Goal: Task Accomplishment & Management: Manage account settings

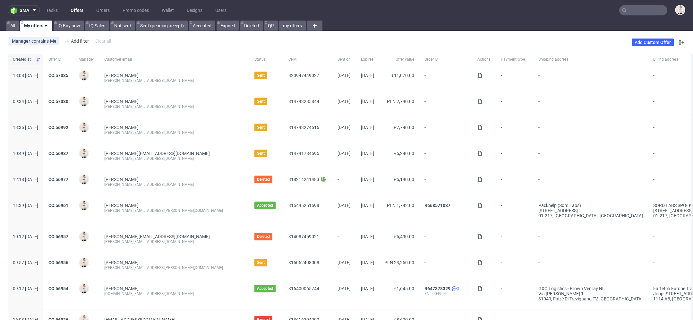
click at [74, 11] on link "Offers" at bounding box center [77, 10] width 21 height 10
click at [74, 9] on link "Offers" at bounding box center [77, 10] width 21 height 10
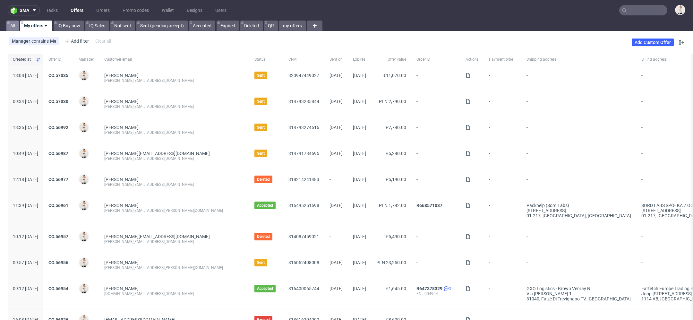
click at [10, 28] on link "All" at bounding box center [12, 26] width 13 height 10
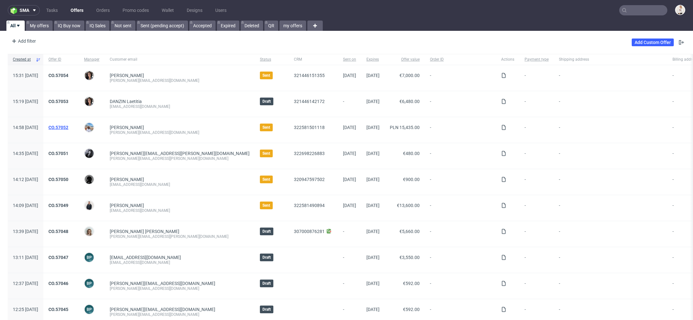
click at [68, 125] on link "CO.57052" at bounding box center [58, 127] width 20 height 5
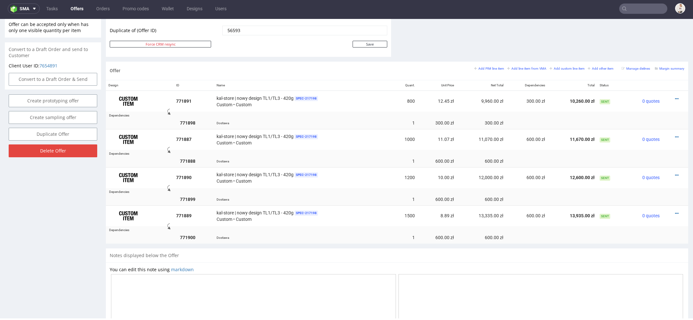
scroll to position [343, 0]
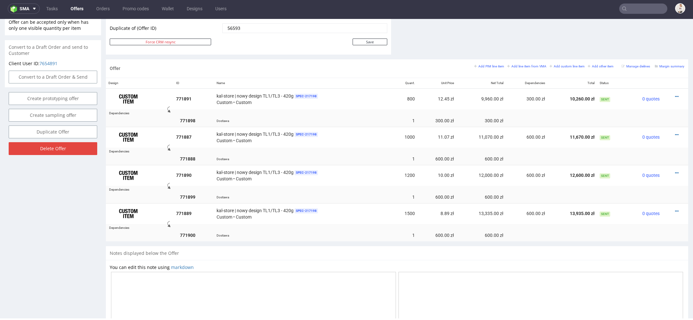
click at [360, 246] on div "Notes displayed below the Offer" at bounding box center [397, 253] width 582 height 14
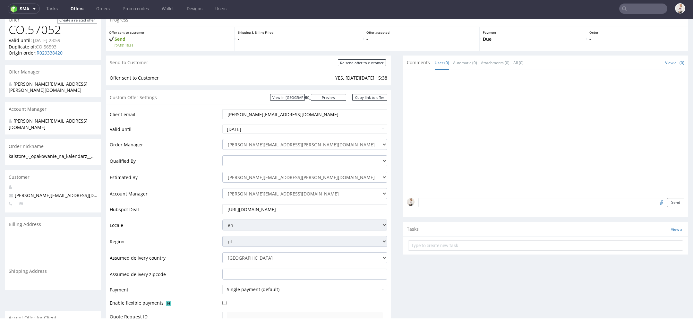
scroll to position [0, 0]
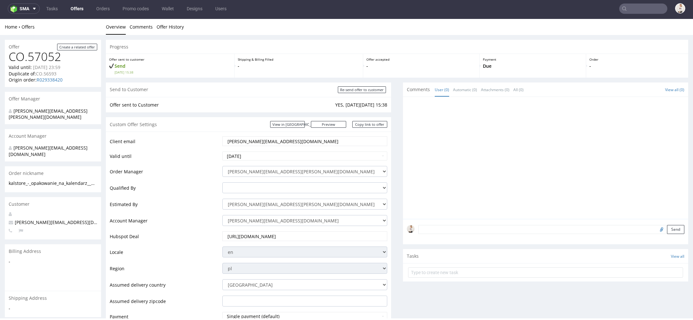
click at [77, 7] on link "Offers" at bounding box center [77, 9] width 21 height 10
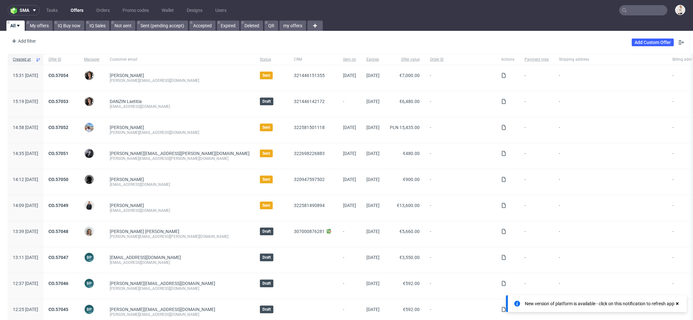
click at [641, 10] on input "text" at bounding box center [643, 10] width 48 height 10
paste input "[PERSON_NAME][EMAIL_ADDRESS][DOMAIN_NAME]"
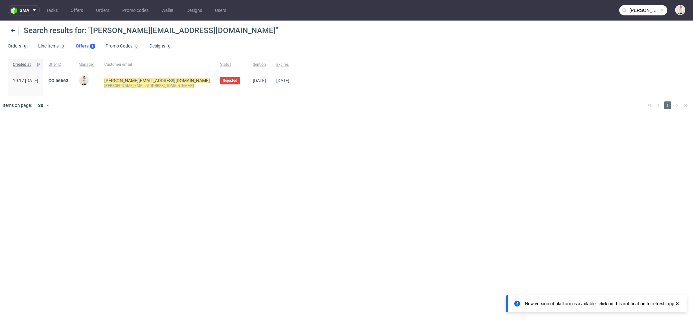
click at [642, 8] on input "[PERSON_NAME][EMAIL_ADDRESS][DOMAIN_NAME]" at bounding box center [643, 10] width 48 height 10
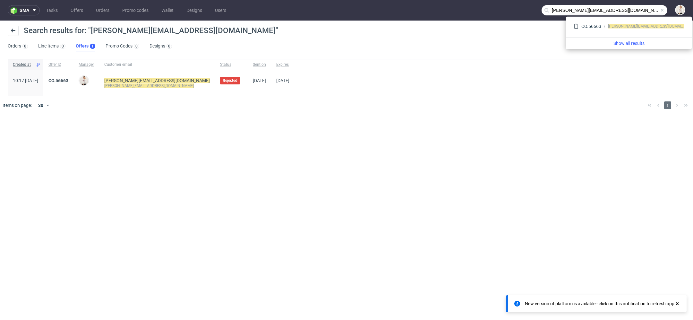
drag, startPoint x: 573, startPoint y: 10, endPoint x: 483, endPoint y: 9, distance: 90.4
click at [483, 9] on nav "sma Tasks Offers Orders Promo codes Wallet Designs Users [PERSON_NAME][EMAIL_AD…" at bounding box center [346, 10] width 693 height 21
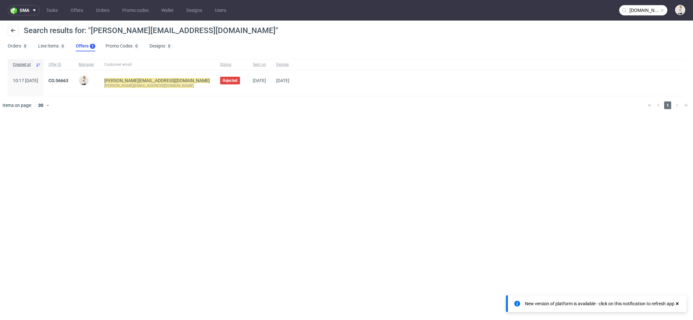
type input "[DOMAIN_NAME]"
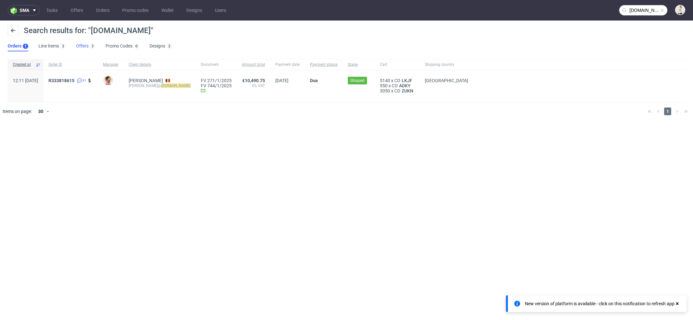
click at [85, 43] on link "Offers 3" at bounding box center [85, 46] width 19 height 10
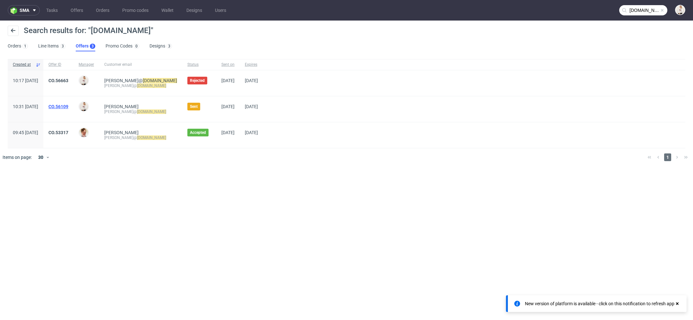
click at [68, 106] on link "CO.56109" at bounding box center [58, 106] width 20 height 5
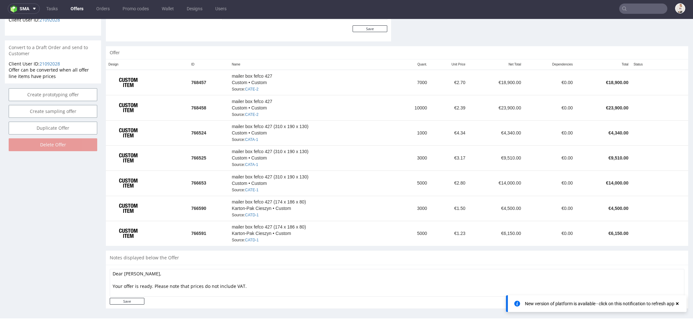
scroll to position [326, 0]
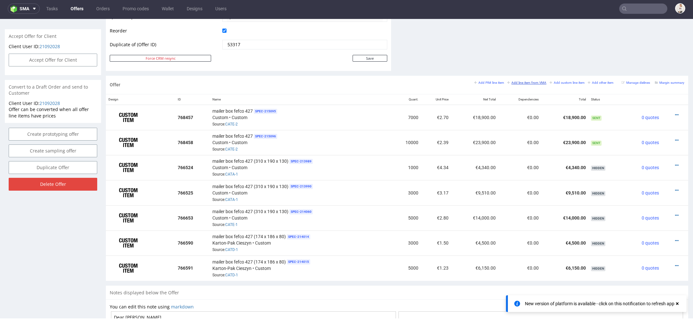
click at [507, 82] on small "Add line item from VMA" at bounding box center [526, 83] width 39 height 4
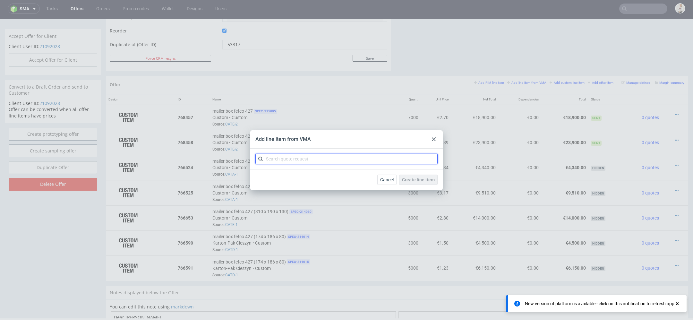
click at [341, 160] on input "text" at bounding box center [346, 159] width 182 height 10
paste input "CATE"
type input "CATE"
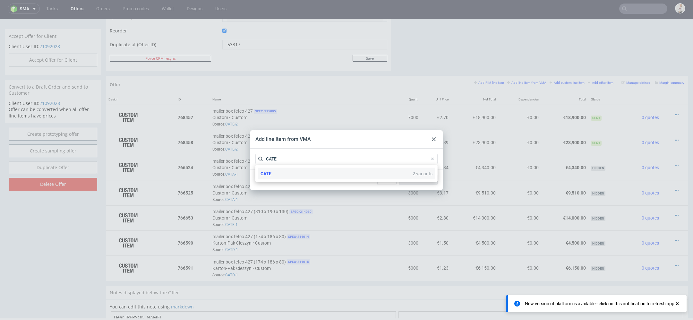
click at [336, 178] on div "CATE 2 variants" at bounding box center [346, 174] width 177 height 12
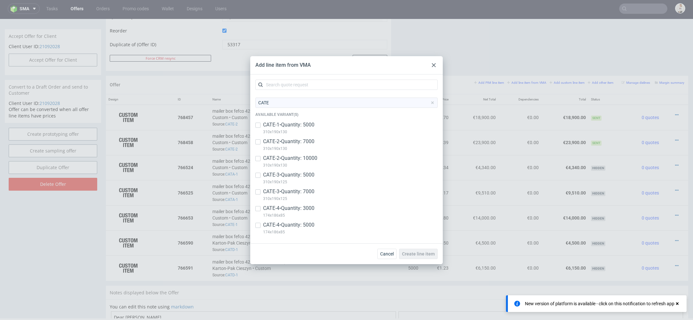
click at [304, 176] on p "CATE-3 • Quantity: 5000" at bounding box center [288, 174] width 51 height 7
checkbox input "true"
click at [304, 191] on p "CATE-3 • Quantity: 7000" at bounding box center [288, 191] width 51 height 7
checkbox input "true"
click at [307, 212] on p "174x186x85" at bounding box center [288, 215] width 51 height 7
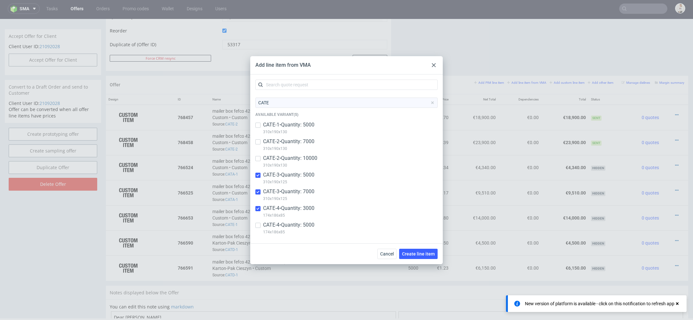
checkbox input "true"
click at [309, 227] on p "CATE-4 • Quantity: 5000" at bounding box center [288, 224] width 51 height 7
checkbox input "true"
click at [420, 255] on span "Create line item" at bounding box center [418, 253] width 33 height 4
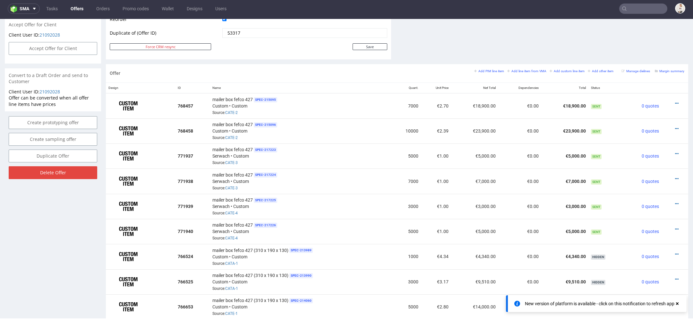
scroll to position [340, 0]
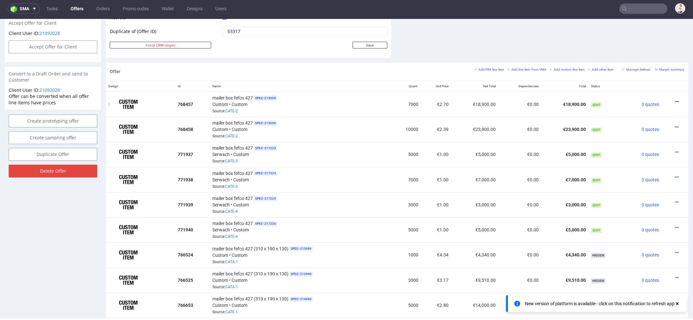
click at [675, 99] on icon at bounding box center [677, 101] width 4 height 4
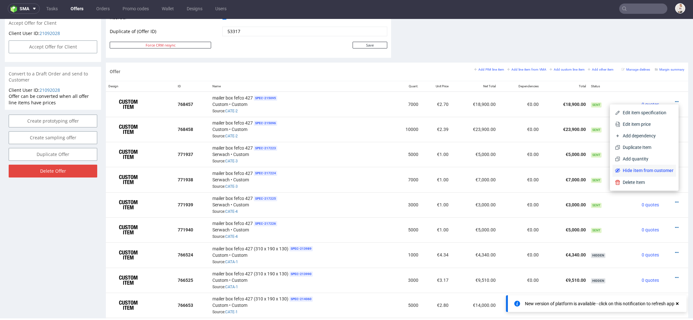
click at [645, 169] on span "Hide item from customer" at bounding box center [646, 170] width 53 height 6
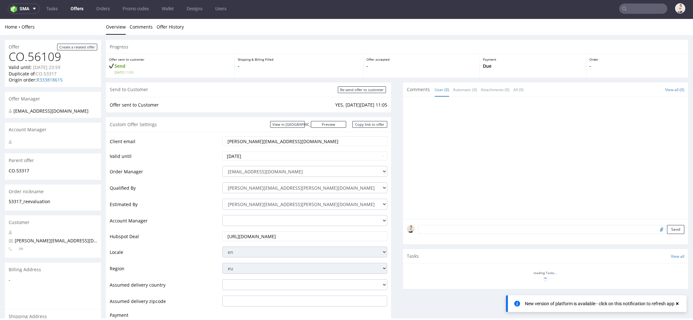
scroll to position [335, 0]
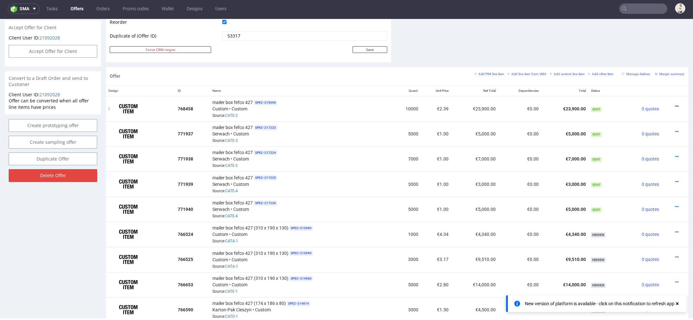
click at [675, 104] on icon at bounding box center [677, 106] width 4 height 4
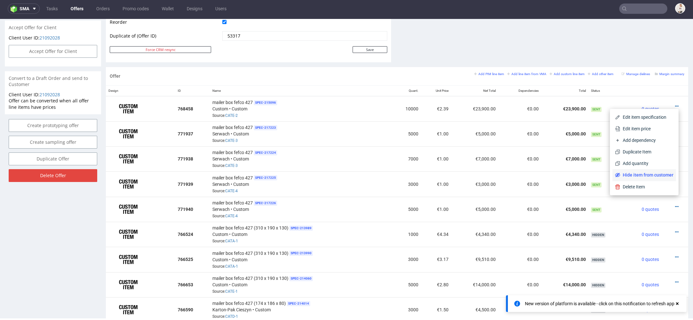
click at [653, 176] on span "Hide item from customer" at bounding box center [646, 175] width 53 height 6
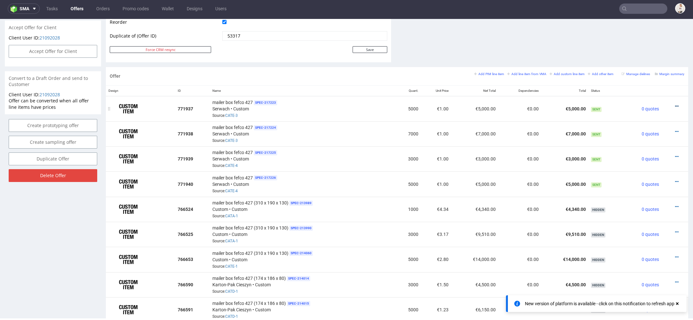
click at [675, 104] on icon at bounding box center [677, 106] width 4 height 4
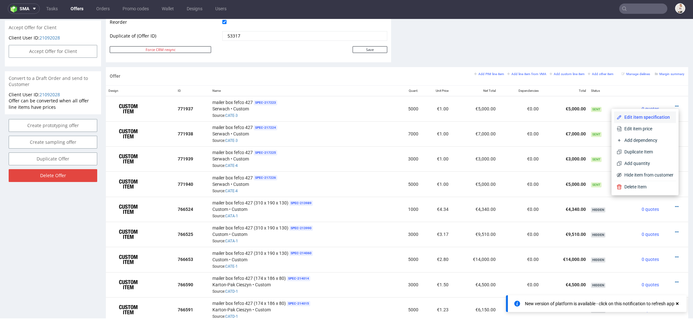
click at [635, 118] on span "Edit item specification" at bounding box center [647, 117] width 52 height 6
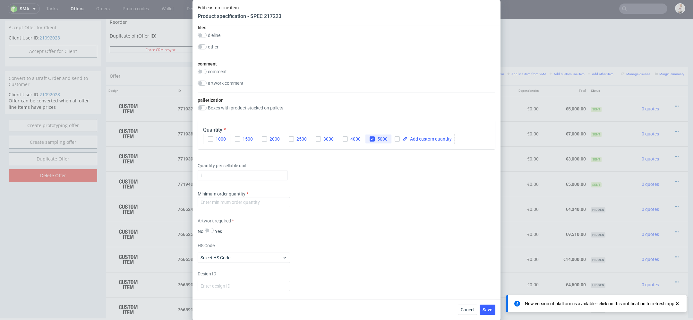
scroll to position [978, 0]
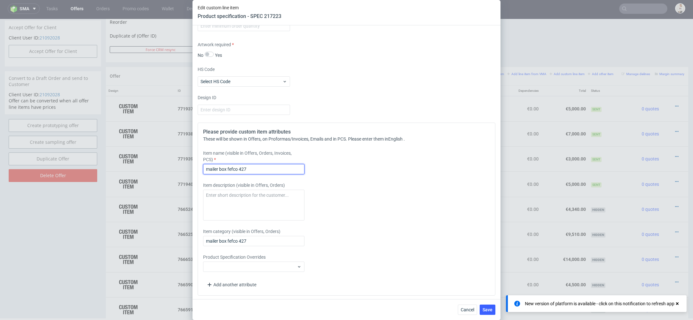
click at [264, 170] on input "mailer box fefco 427" at bounding box center [253, 169] width 101 height 10
type input "mailer box 310 x 190 x 125"
click at [390, 201] on div "Item description (visible in Offers, Orders)" at bounding box center [309, 201] width 213 height 38
click at [489, 312] on button "Save" at bounding box center [487, 309] width 16 height 10
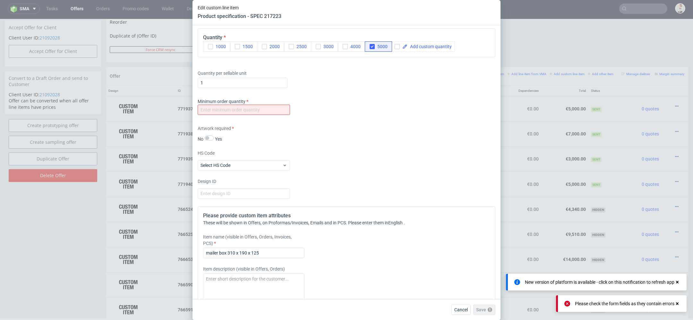
scroll to position [870, 0]
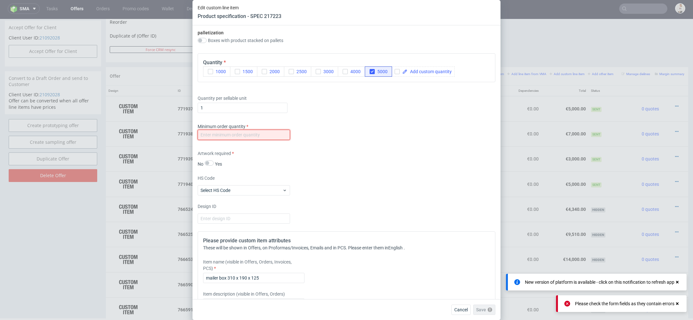
click at [276, 133] on input "number" at bounding box center [244, 135] width 92 height 10
type input "1"
click at [489, 309] on span "Save" at bounding box center [487, 309] width 10 height 4
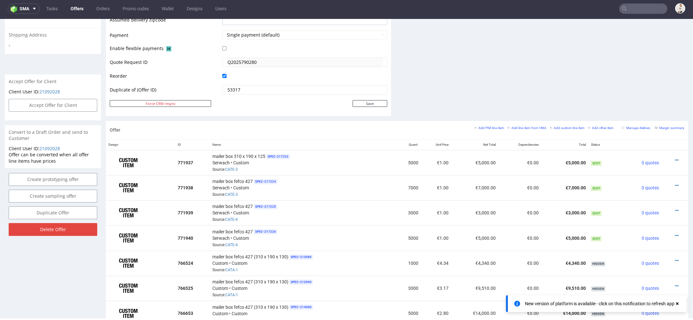
scroll to position [329, 0]
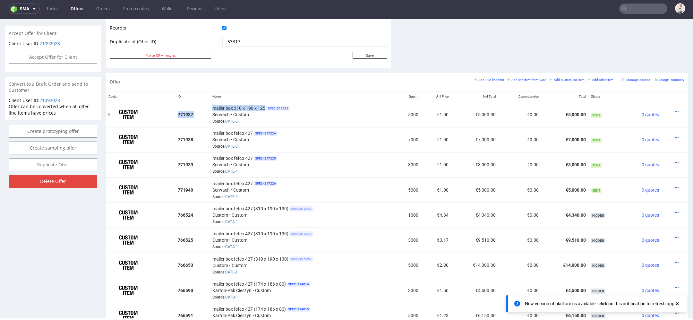
drag, startPoint x: 265, startPoint y: 107, endPoint x: 207, endPoint y: 109, distance: 57.1
click at [207, 109] on tr "771937 mailer box 310 x 190 x 125 SPEC- 217223 Serwach • Custom Source: CATE-3 …" at bounding box center [397, 114] width 582 height 25
copy tr "771937 mailer box 310 x 190 x 125"
click at [675, 135] on icon at bounding box center [677, 137] width 4 height 4
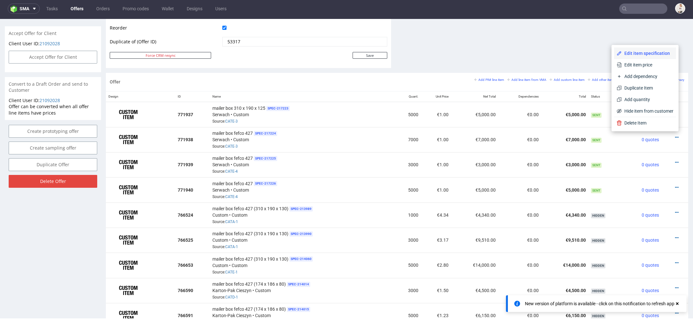
click at [644, 50] on span "Edit item specification" at bounding box center [647, 53] width 52 height 6
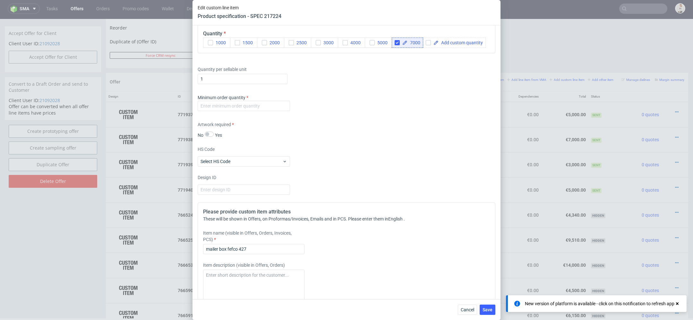
scroll to position [912, 0]
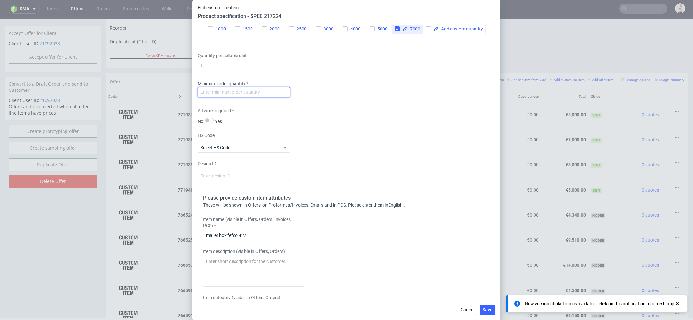
click at [281, 92] on input "number" at bounding box center [244, 92] width 92 height 10
type input "2"
type input "1"
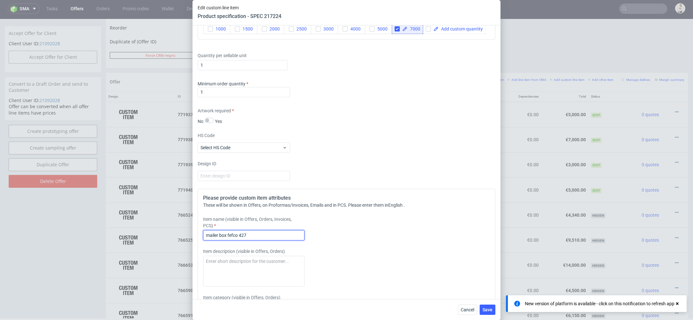
drag, startPoint x: 260, startPoint y: 231, endPoint x: 88, endPoint y: 241, distance: 172.1
click at [88, 241] on div "Edit custom line item Product specification - SPEC 217224 Supplier Custom Custo…" at bounding box center [346, 160] width 693 height 320
drag, startPoint x: 250, startPoint y: 234, endPoint x: 147, endPoint y: 233, distance: 102.3
click at [147, 233] on div "Edit custom line item Product specification - SPEC 217224 Supplier Custom Custo…" at bounding box center [346, 160] width 693 height 320
paste input "771937 mailer box 310 x 190 x 125"
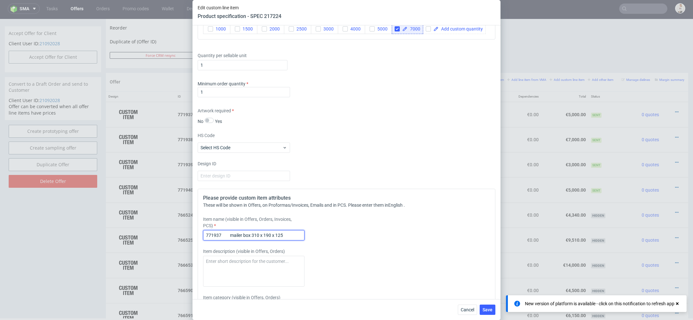
drag, startPoint x: 226, startPoint y: 235, endPoint x: 184, endPoint y: 235, distance: 41.7
click at [184, 235] on div "Edit custom line item Product specification - SPEC 217224 Supplier Custom Custo…" at bounding box center [346, 160] width 693 height 320
type input "mailer box 310 x 190 x 125"
click at [438, 263] on div "Please provide custom item attributes These will be shown in Offers, on Proform…" at bounding box center [347, 275] width 298 height 173
click at [489, 308] on span "Save" at bounding box center [487, 309] width 10 height 4
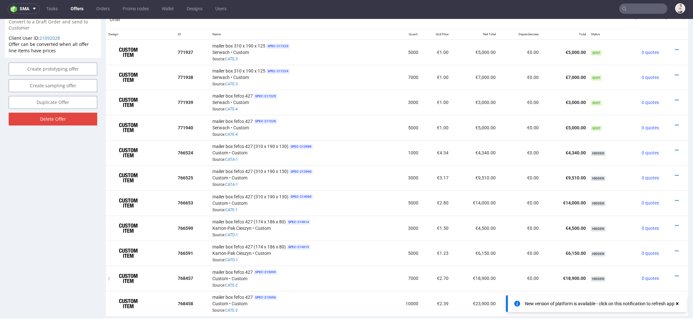
scroll to position [376, 0]
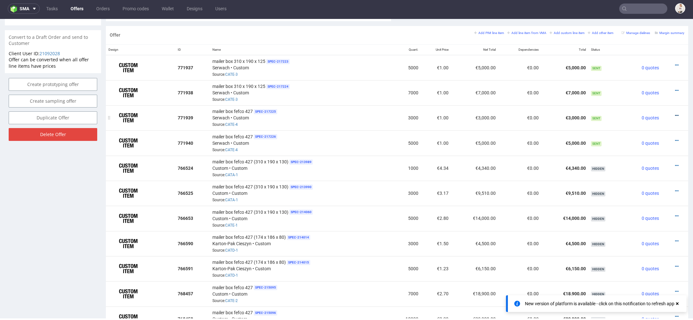
click at [675, 113] on icon at bounding box center [677, 115] width 4 height 4
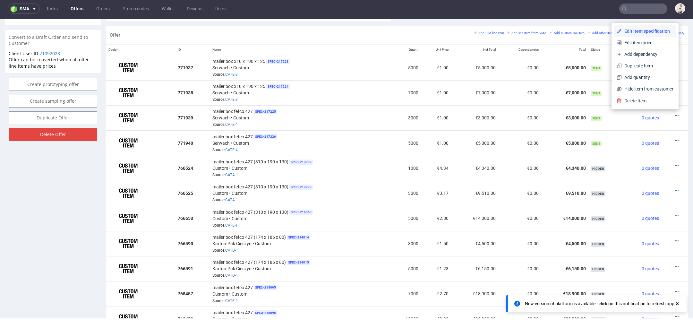
click at [644, 32] on span "Edit item specification" at bounding box center [647, 31] width 52 height 6
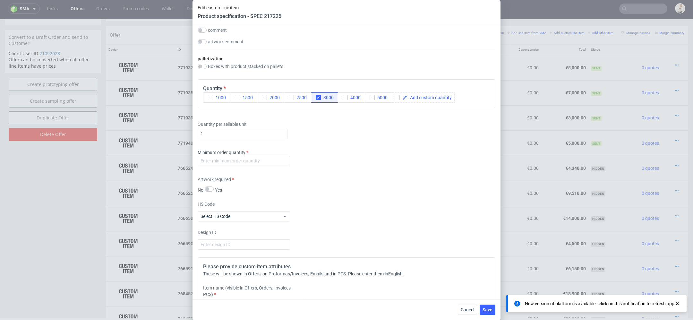
scroll to position [845, 0]
click at [260, 155] on input "number" at bounding box center [244, 160] width 92 height 10
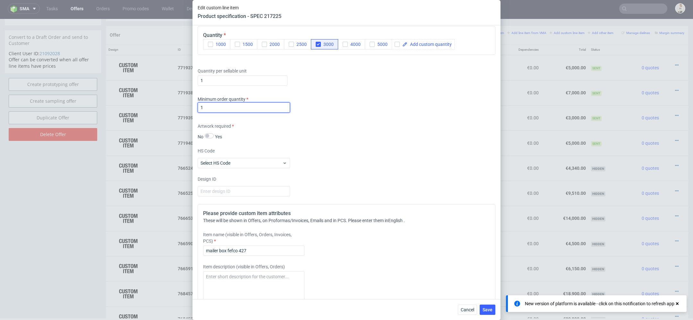
scroll to position [912, 0]
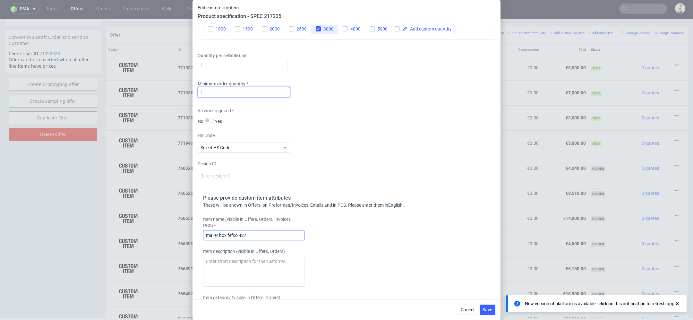
type input "1"
drag, startPoint x: 256, startPoint y: 233, endPoint x: 227, endPoint y: 233, distance: 28.2
click at [227, 233] on input "mailer box fefco 427" at bounding box center [253, 235] width 101 height 10
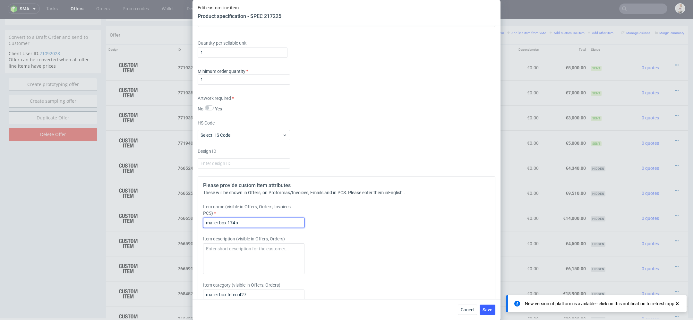
scroll to position [937, 0]
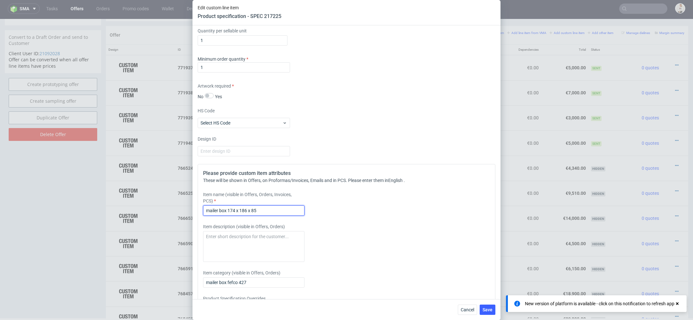
type input "mailer box 174 x 186 x 85"
click at [425, 251] on div "Please provide custom item attributes These will be shown in Offers, on Proform…" at bounding box center [347, 250] width 298 height 173
click at [287, 208] on input "mailer box 174 x 186 x 85" at bounding box center [253, 210] width 101 height 10
click at [490, 310] on span "Save" at bounding box center [487, 309] width 10 height 4
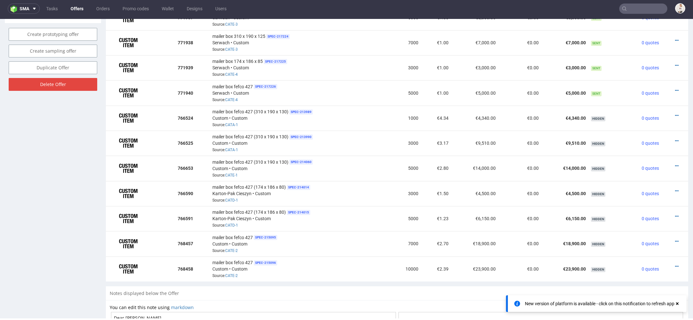
scroll to position [411, 0]
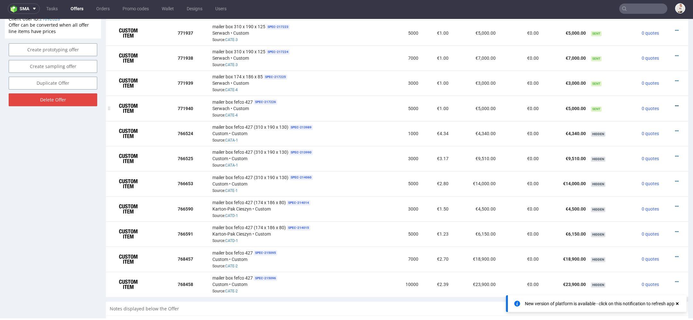
click at [675, 104] on icon at bounding box center [677, 106] width 4 height 4
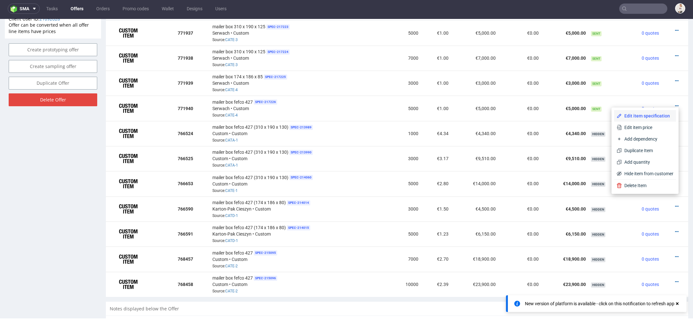
click at [648, 113] on span "Edit item specification" at bounding box center [647, 116] width 52 height 6
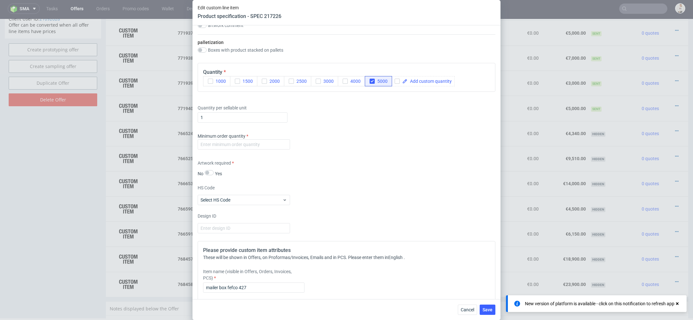
scroll to position [959, 0]
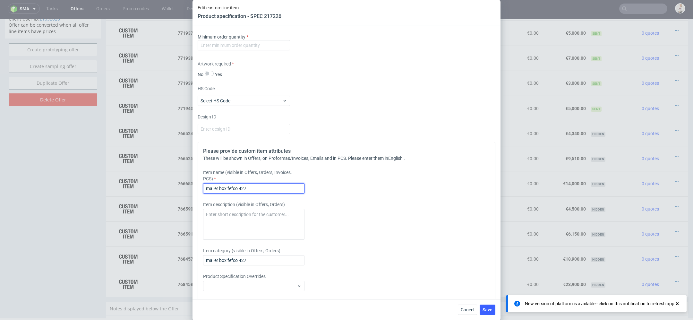
drag, startPoint x: 255, startPoint y: 185, endPoint x: 170, endPoint y: 184, distance: 85.3
click at [175, 185] on div "Edit custom line item Product specification - SPEC 217226 Supplier Custom Custo…" at bounding box center [346, 160] width 693 height 320
paste input "174 x 186 x 85"
type input "mailer box 174 x 186 x 85"
click at [240, 43] on input "number" at bounding box center [244, 45] width 92 height 10
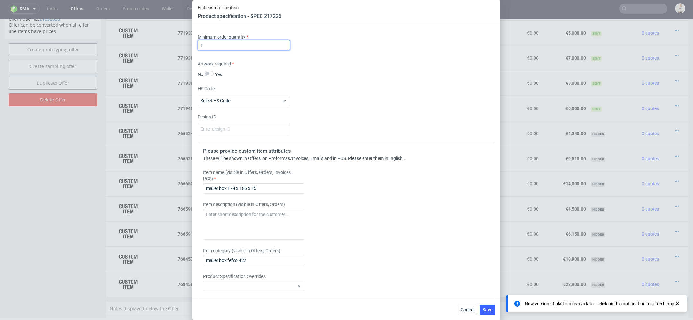
type input "1"
click at [385, 136] on div "Supplier Custom Custom supplier Serwach Technical specification Instant price R…" at bounding box center [346, 161] width 308 height 273
click at [484, 310] on span "Save" at bounding box center [487, 309] width 10 height 4
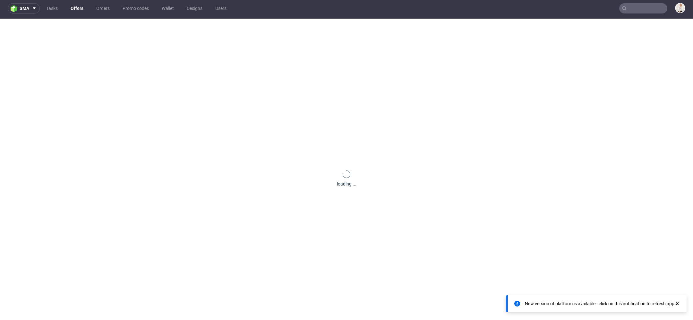
scroll to position [0, 0]
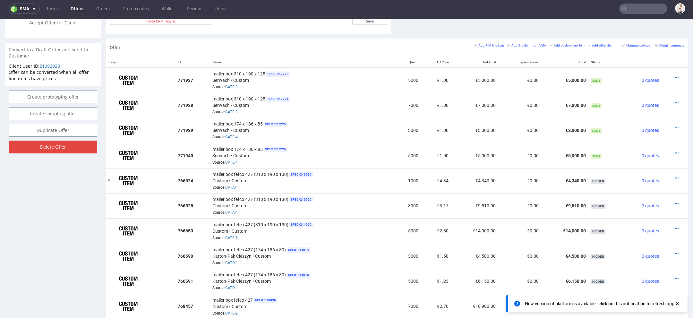
scroll to position [366, 0]
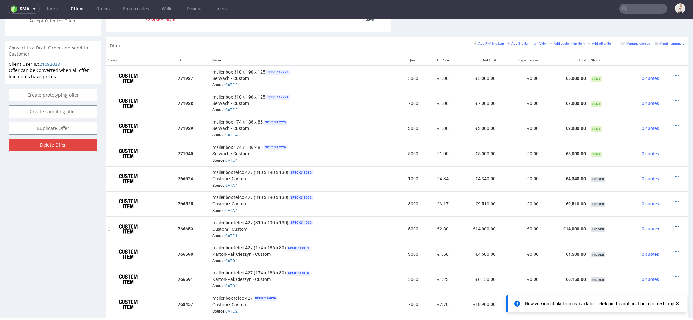
click at [675, 224] on icon at bounding box center [677, 226] width 4 height 4
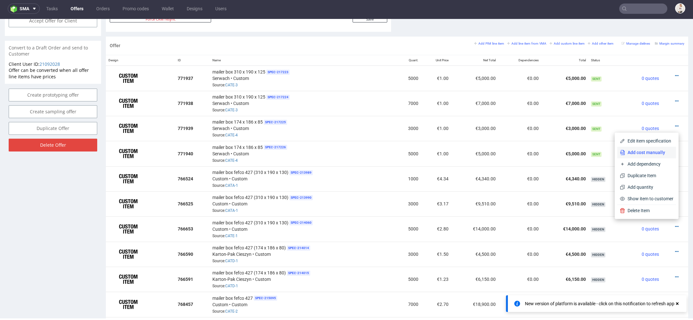
click at [649, 152] on span "Add cost manually" at bounding box center [649, 152] width 48 height 6
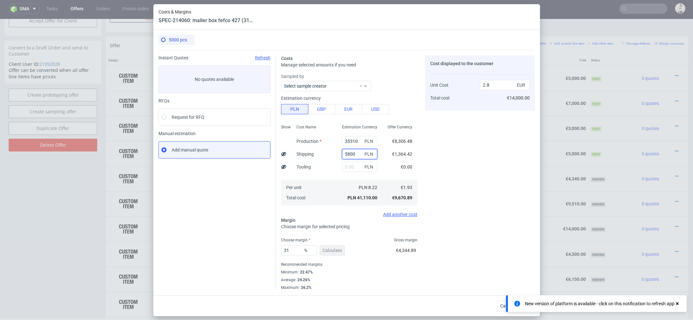
click at [355, 155] on input "5800" at bounding box center [359, 154] width 35 height 10
click at [500, 305] on span "Cancel" at bounding box center [506, 305] width 13 height 4
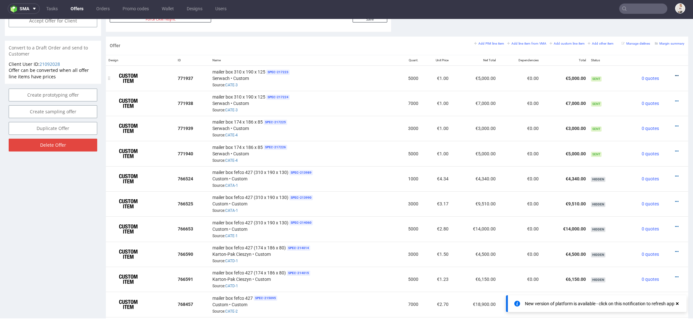
click at [675, 74] on icon at bounding box center [677, 75] width 4 height 4
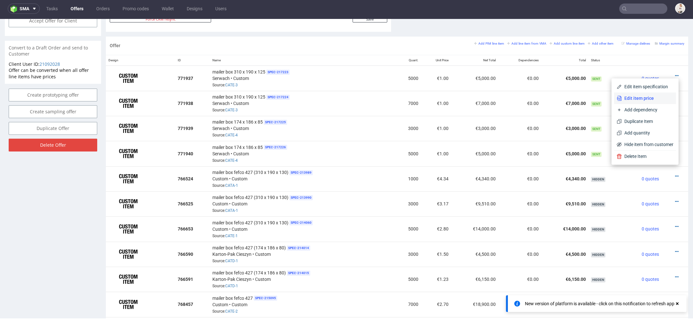
click at [640, 98] on span "Edit item price" at bounding box center [647, 98] width 52 height 6
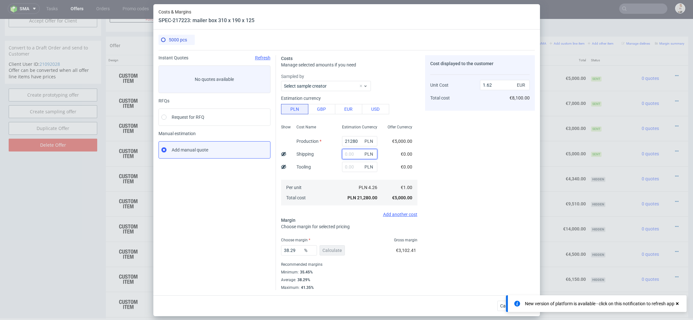
click at [351, 152] on input "text" at bounding box center [359, 154] width 35 height 10
paste input "5800"
type input "5800"
type input "2.06"
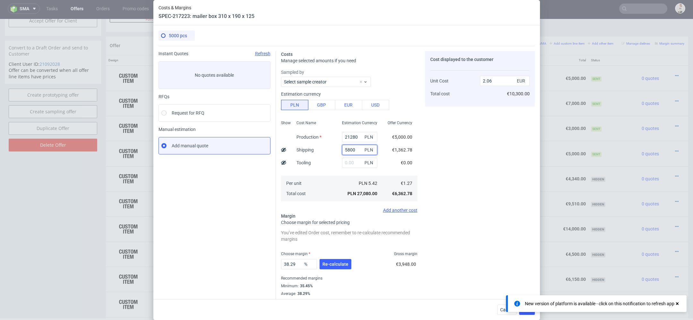
type input "5800"
click at [444, 152] on div "Cost displayed to the customer Unit Cost Total cost 2.06 EUR €10,300.00" at bounding box center [480, 177] width 110 height 253
click at [354, 136] on input "21280" at bounding box center [359, 137] width 35 height 10
paste input "36650.0"
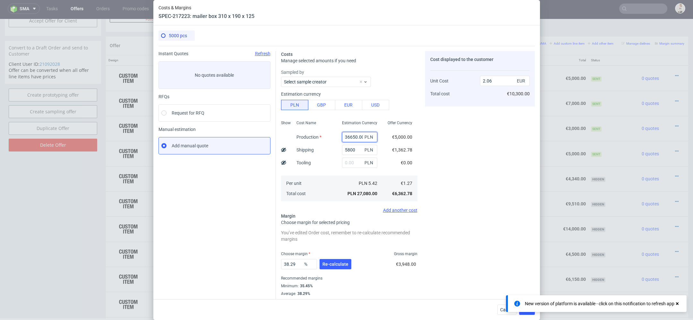
scroll to position [0, 1]
type input "36650"
type input "3.23"
type input "36650"
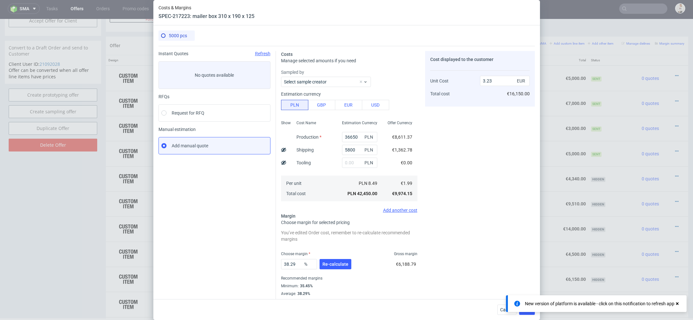
click at [455, 168] on div "Cost displayed to the customer Unit Cost Total cost 3.23 EUR €16,150.00" at bounding box center [480, 177] width 110 height 253
click at [343, 263] on span "Re-calculate" at bounding box center [335, 264] width 26 height 4
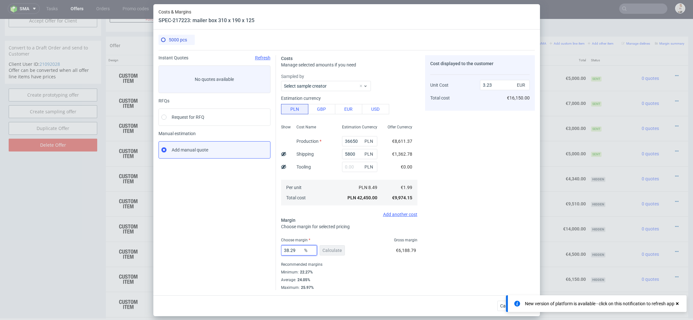
click at [299, 250] on input "38.29" at bounding box center [299, 250] width 36 height 10
click at [678, 303] on use at bounding box center [677, 303] width 3 height 3
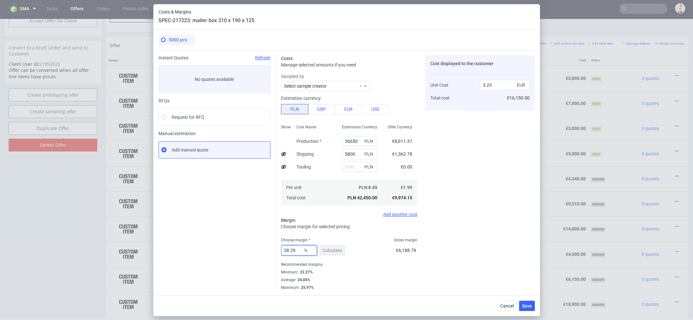
drag, startPoint x: 300, startPoint y: 250, endPoint x: 246, endPoint y: 253, distance: 54.6
click at [278, 250] on div "Costs Manage selected amounts if you need Sampled by Select sample creator Esti…" at bounding box center [405, 170] width 259 height 240
type input "35"
type input "3.07"
type input "35"
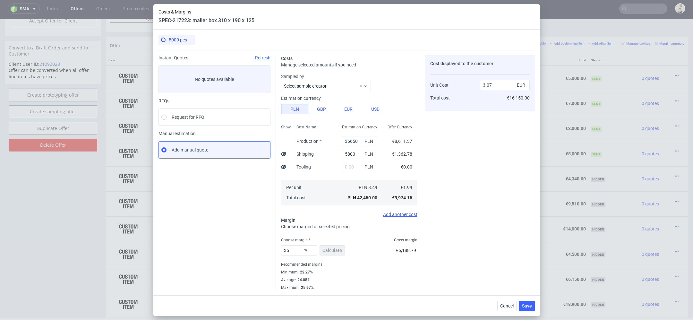
click at [460, 244] on div "Cost displayed to the customer Unit Cost Total cost 3.07 EUR €16,150.00" at bounding box center [480, 172] width 110 height 235
click at [528, 304] on span "Save" at bounding box center [527, 305] width 10 height 4
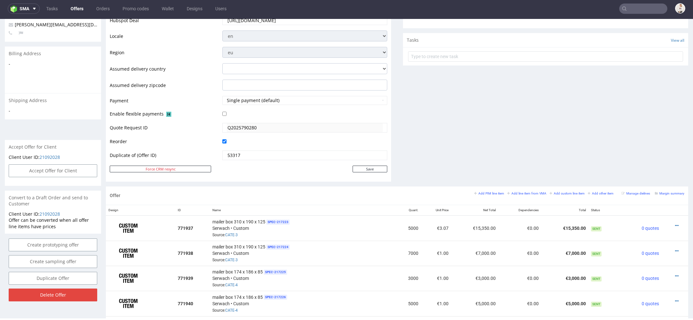
scroll to position [359, 0]
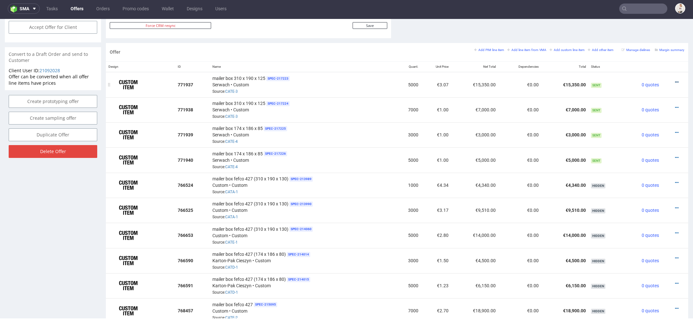
click at [675, 80] on icon at bounding box center [677, 82] width 4 height 4
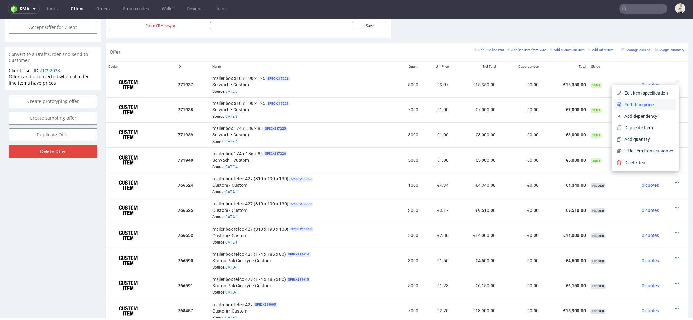
click at [638, 103] on span "Edit item price" at bounding box center [647, 104] width 52 height 6
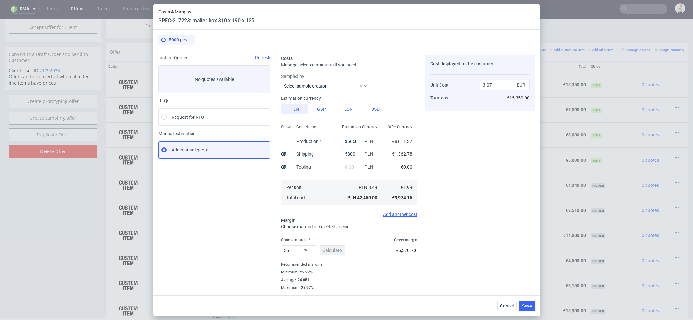
click at [282, 166] on icon at bounding box center [283, 166] width 5 height 5
click at [354, 139] on input "36650" at bounding box center [359, 141] width 35 height 10
paste input "52"
type input "35250"
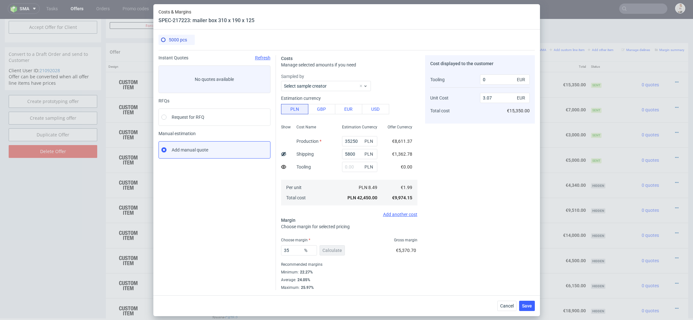
click at [434, 147] on div "Cost displayed to the customer Tooling Unit Cost Total cost 0 EUR 3.07 EUR €15,…" at bounding box center [480, 172] width 110 height 235
type input "2.97"
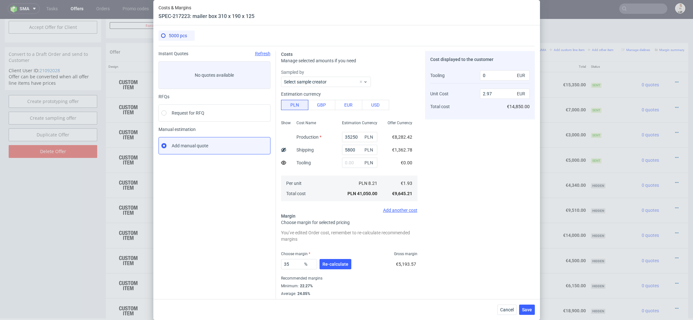
click at [347, 156] on div "PLN" at bounding box center [360, 162] width 46 height 13
click at [352, 160] on input "text" at bounding box center [359, 162] width 35 height 10
paste input "1400"
type input "1400"
click at [465, 152] on div "Cost displayed to the customer Tooling Unit Cost Total cost 0 EUR 2.97 EUR €14,…" at bounding box center [480, 177] width 110 height 253
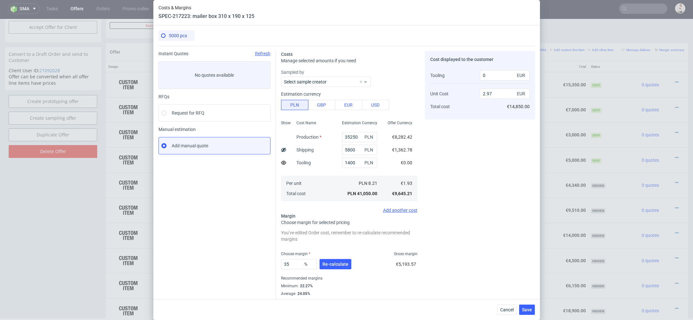
type input "3"
type input "350"
click at [332, 267] on button "Re-calculate" at bounding box center [335, 264] width 32 height 10
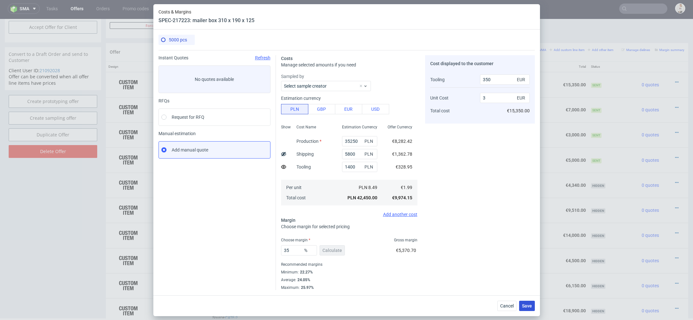
click at [528, 303] on span "Save" at bounding box center [527, 305] width 10 height 4
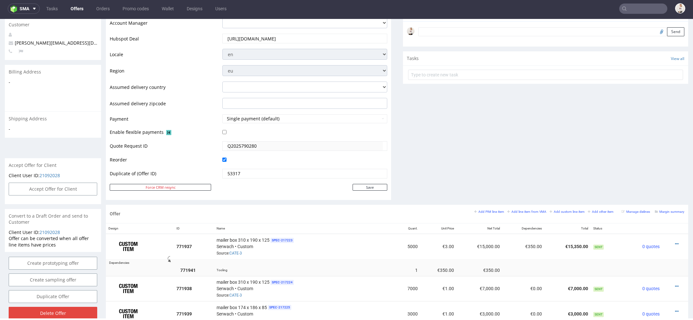
scroll to position [264, 0]
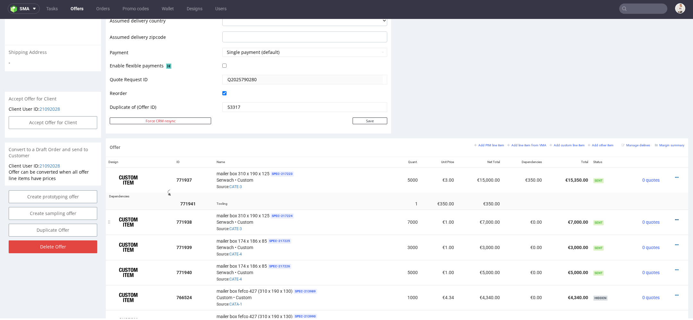
click at [675, 217] on icon at bounding box center [677, 219] width 4 height 4
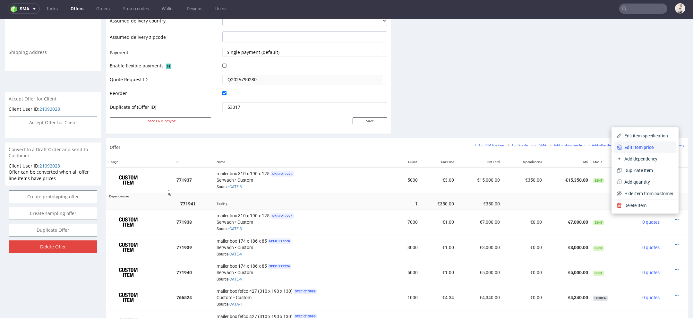
click at [637, 144] on span "Edit item price" at bounding box center [647, 147] width 52 height 6
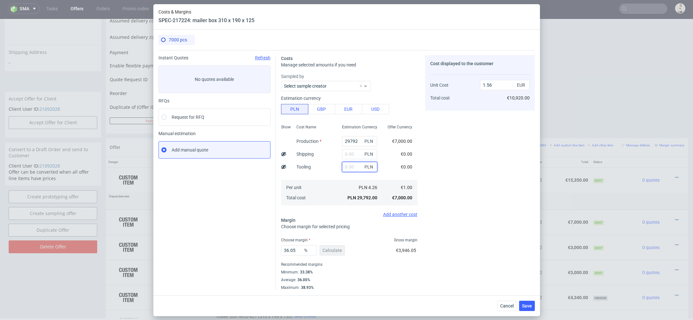
click at [351, 170] on input "text" at bounding box center [359, 167] width 35 height 10
paste input "1400"
type input "1400"
type input "1.64"
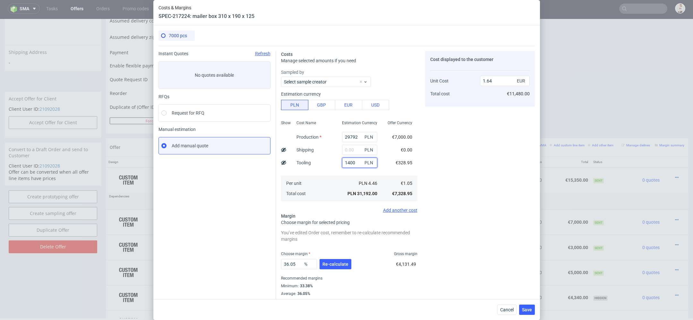
type input "1400"
click at [403, 161] on span "€328.95" at bounding box center [403, 162] width 17 height 5
click at [348, 151] on input "text" at bounding box center [359, 150] width 35 height 10
click at [499, 314] on button "Cancel" at bounding box center [506, 309] width 19 height 10
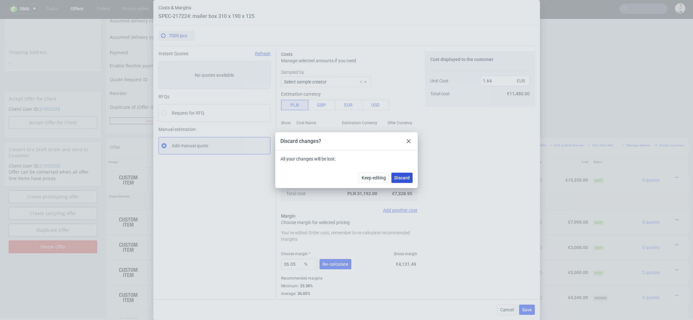
click at [407, 175] on span "Discard" at bounding box center [401, 177] width 15 height 4
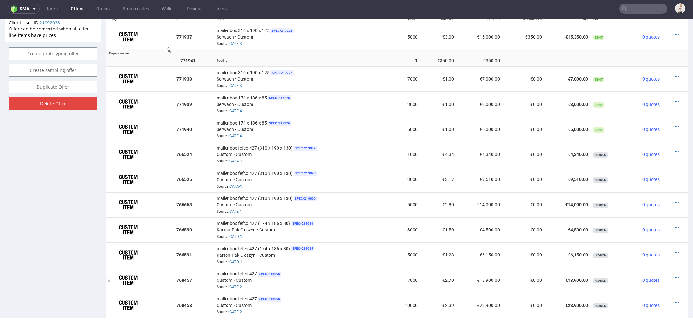
scroll to position [410, 0]
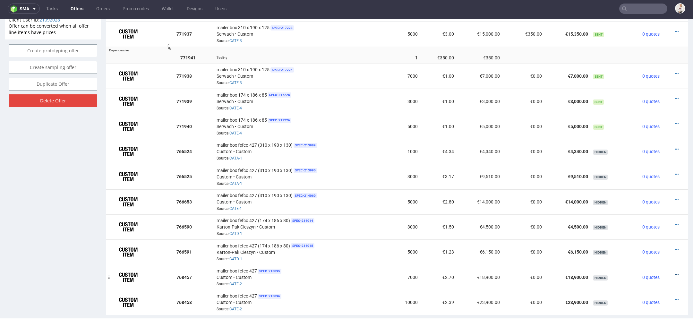
click at [675, 272] on icon at bounding box center [677, 274] width 4 height 4
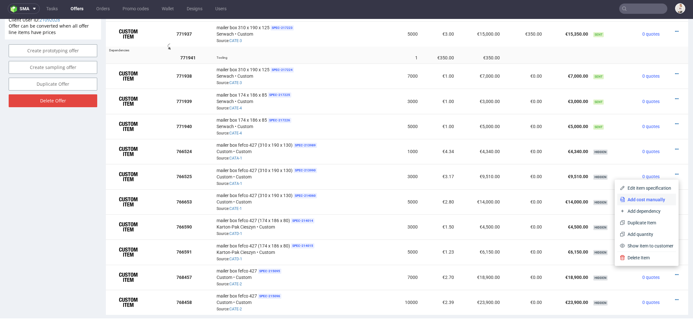
click at [649, 200] on span "Add cost manually" at bounding box center [649, 199] width 48 height 6
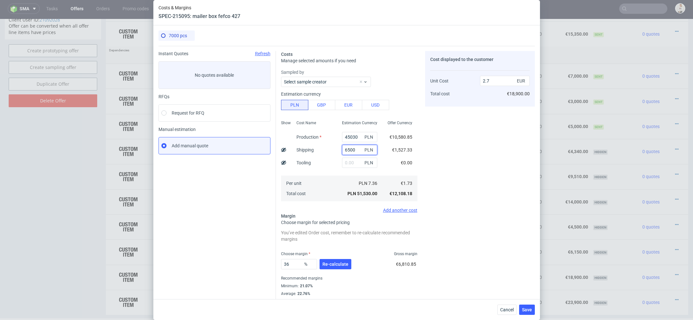
click at [356, 152] on input "6500" at bounding box center [359, 150] width 35 height 10
click at [513, 309] on span "Cancel" at bounding box center [506, 309] width 13 height 4
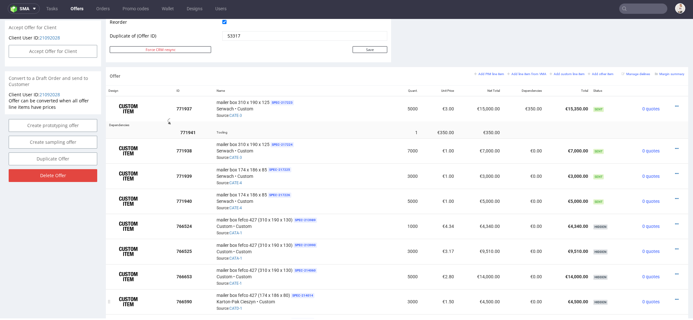
scroll to position [331, 0]
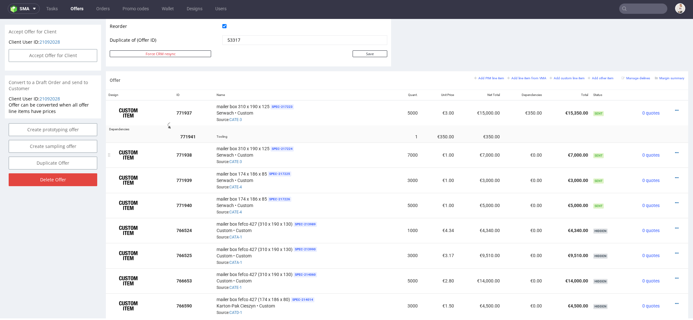
click at [670, 150] on div at bounding box center [672, 152] width 17 height 6
click at [675, 150] on icon at bounding box center [677, 152] width 4 height 4
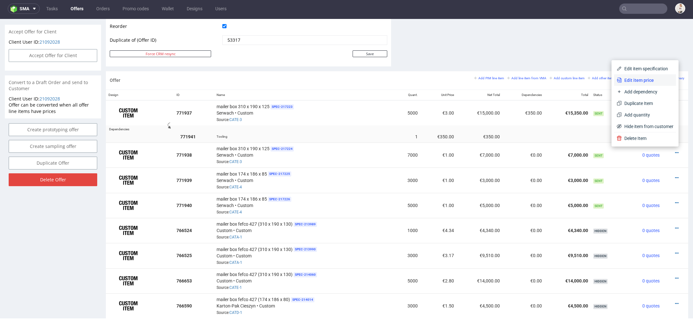
click at [641, 81] on span "Edit item price" at bounding box center [647, 80] width 52 height 6
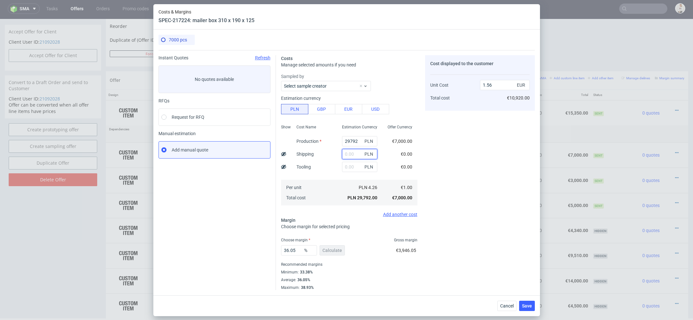
click at [353, 154] on input "text" at bounding box center [359, 154] width 35 height 10
paste input "6500"
type input "6500"
type input "1.91"
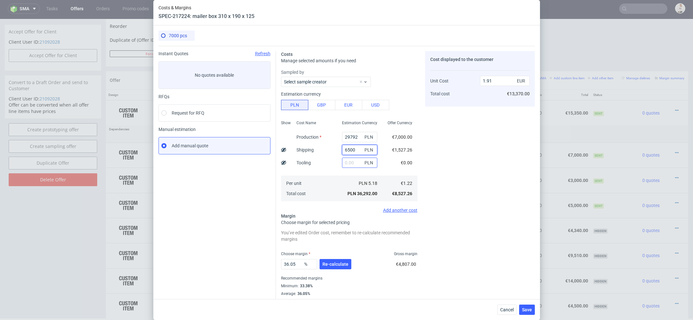
type input "6500"
click at [349, 161] on input "text" at bounding box center [359, 162] width 35 height 10
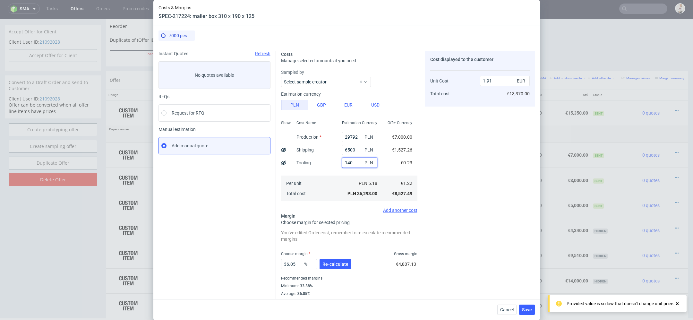
type input "1400"
type input "1.98"
type input "1400"
click at [432, 139] on div "Cost displayed to the customer Unit Cost Total cost 1.98 EUR €13,860.00" at bounding box center [480, 177] width 110 height 253
click at [281, 162] on icon at bounding box center [283, 162] width 5 height 5
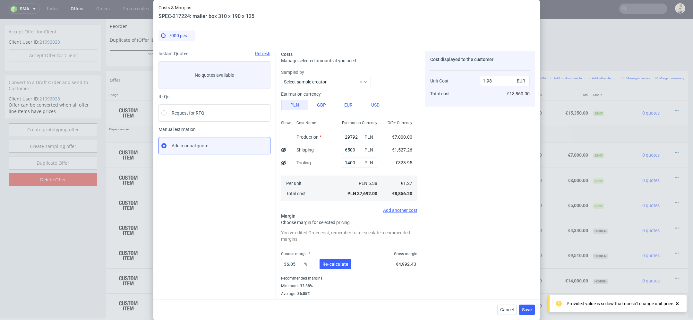
type input "1.93"
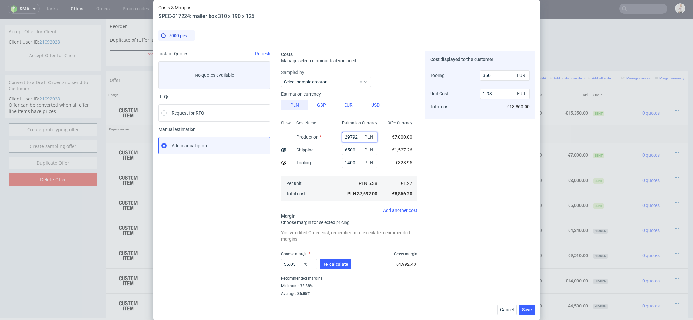
click at [351, 138] on input "29792" at bounding box center [359, 137] width 35 height 10
paste input "48020"
type input "48020"
click at [432, 148] on div "Cost displayed to the customer Tooling Unit Cost Total cost 350 EUR 1.93 EUR €1…" at bounding box center [480, 177] width 110 height 253
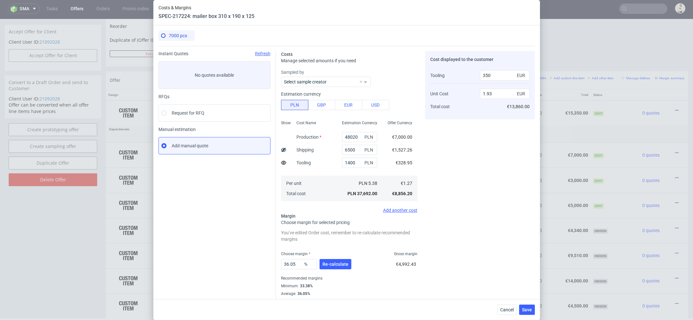
type input "2.89"
click at [344, 266] on span "Re-calculate" at bounding box center [335, 264] width 26 height 4
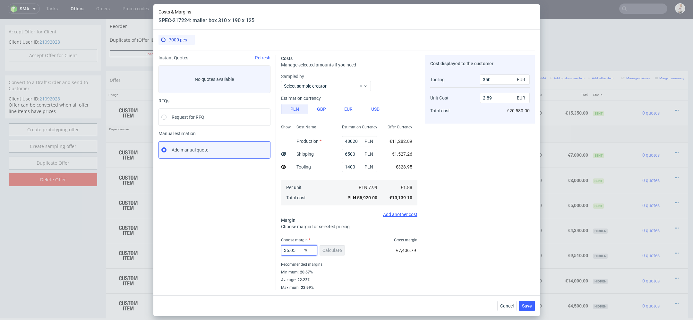
drag, startPoint x: 299, startPoint y: 252, endPoint x: 224, endPoint y: 252, distance: 74.4
click at [233, 252] on div "Instant Quotes Refresh No quotes available RFQs Request for RFQ Manual estimati…" at bounding box center [346, 170] width 376 height 240
type input "30"
type input "2.64"
type input "30"
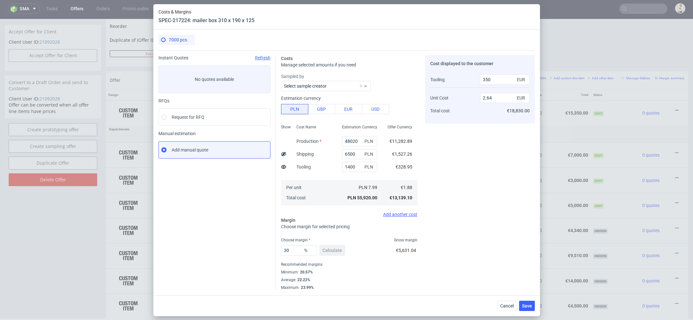
click at [470, 251] on div "Cost displayed to the customer Tooling Unit Cost Total cost 350 EUR 2.64 EUR €1…" at bounding box center [480, 172] width 110 height 235
click at [524, 307] on span "Save" at bounding box center [527, 305] width 10 height 4
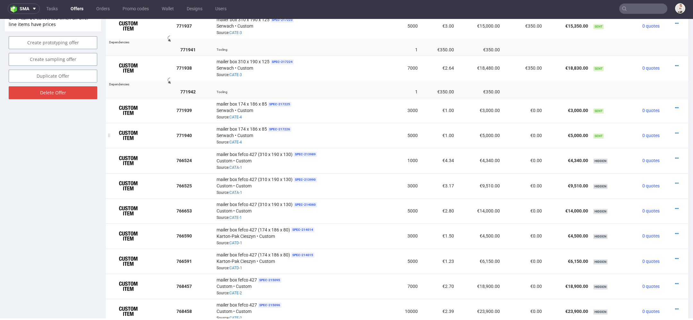
scroll to position [433, 0]
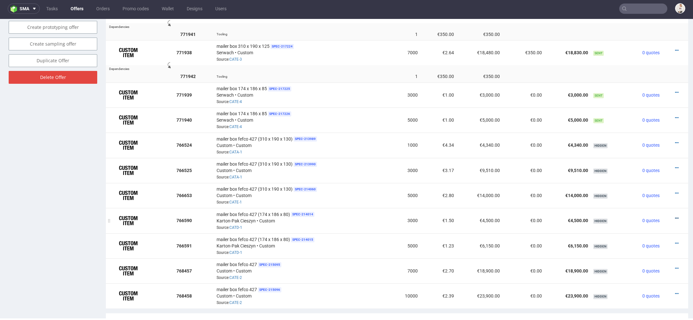
click at [675, 216] on icon at bounding box center [677, 218] width 4 height 4
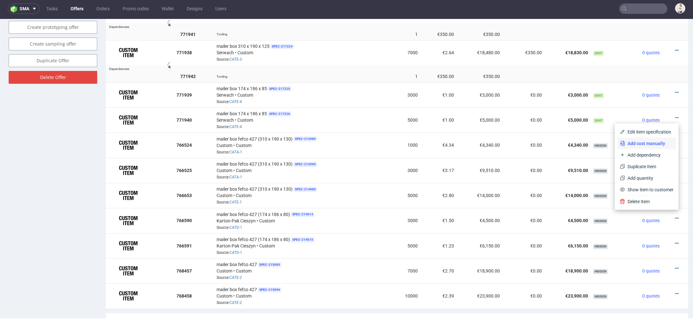
click at [649, 143] on span "Add cost manually" at bounding box center [649, 143] width 48 height 6
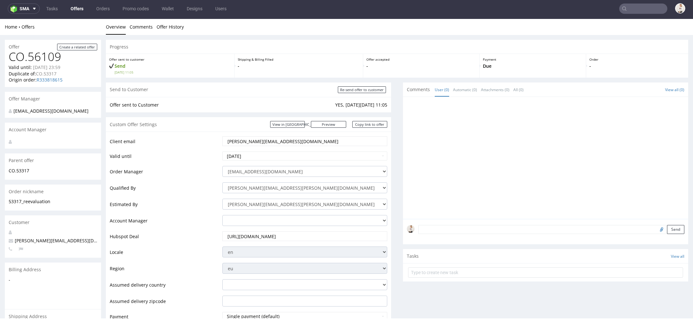
scroll to position [0, 0]
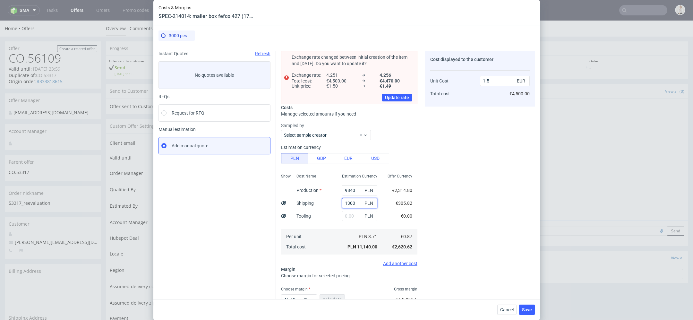
drag, startPoint x: 358, startPoint y: 207, endPoint x: 305, endPoint y: 209, distance: 53.3
click at [305, 209] on div "Show Cost Name Production Shipping Tooling Per unit Total cost Estimation Curre…" at bounding box center [349, 213] width 136 height 85
click at [502, 308] on span "Cancel" at bounding box center [506, 309] width 13 height 4
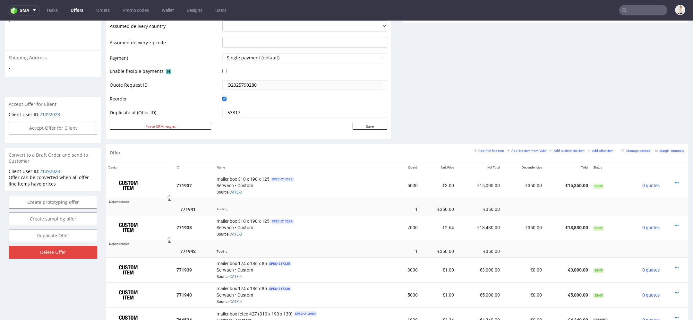
scroll to position [278, 0]
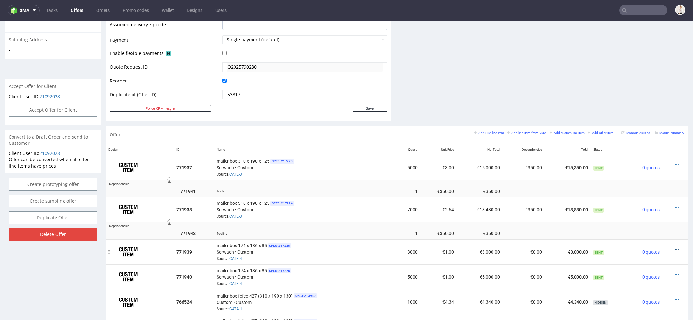
click at [675, 247] on icon at bounding box center [677, 249] width 4 height 4
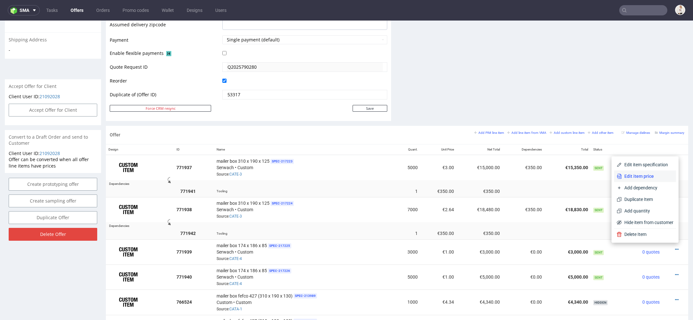
click at [648, 177] on span "Edit item price" at bounding box center [647, 176] width 52 height 6
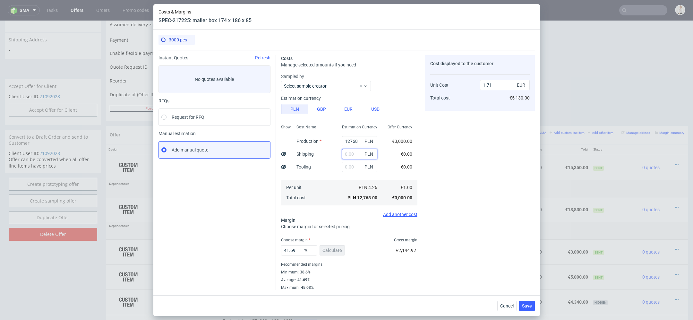
click at [353, 151] on input "text" at bounding box center [359, 154] width 35 height 10
type input "1300"
type input "1.89"
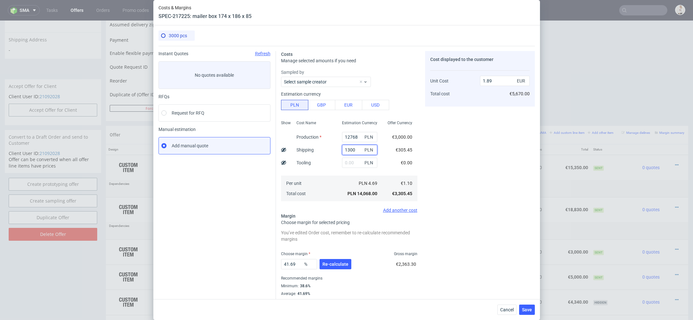
type input "1300"
click at [455, 138] on div "Cost displayed to the customer Unit Cost Total cost 1.89 EUR €5,670.00" at bounding box center [480, 177] width 110 height 253
click at [355, 159] on input "text" at bounding box center [359, 162] width 35 height 10
paste input "1600"
type input "1600"
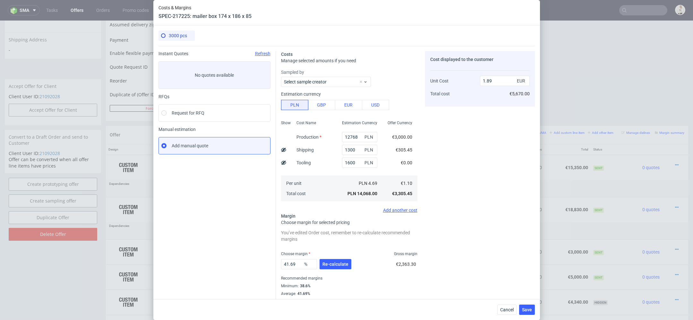
click at [423, 138] on div "Costs Manage selected amounts if you need Sampled by Select sample creator Esti…" at bounding box center [405, 175] width 259 height 258
type input "2.11"
click at [356, 137] on input "12768" at bounding box center [359, 137] width 35 height 10
paste input "4820"
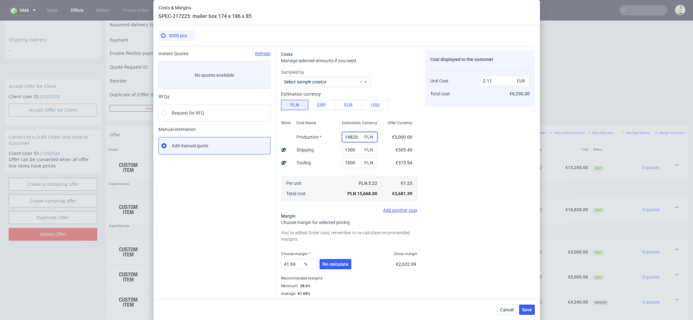
type input "14820"
click at [457, 167] on div "Cost displayed to the customer Unit Cost Total cost 2.11 EUR €6,330.00" at bounding box center [480, 177] width 110 height 253
type input "2.38"
click at [343, 264] on span "Re-calculate" at bounding box center [335, 264] width 26 height 4
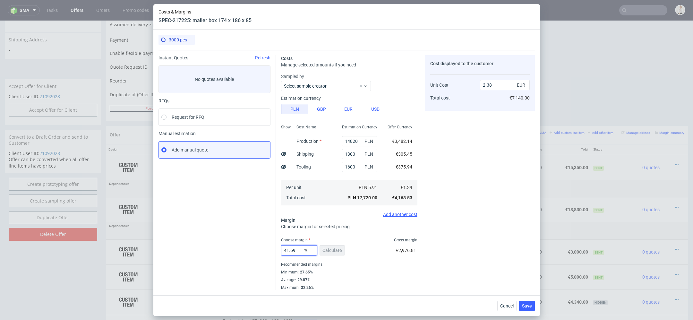
drag, startPoint x: 301, startPoint y: 250, endPoint x: 265, endPoint y: 245, distance: 35.7
click at [266, 245] on div "Instant Quotes Refresh No quotes available RFQs Request for RFQ Manual estimati…" at bounding box center [346, 170] width 376 height 240
type input "40"
type input "2.32"
type input "40"
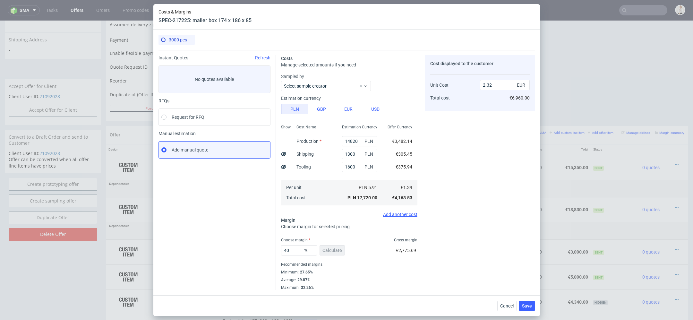
click at [387, 259] on div "40 % Calculate €2,775.69" at bounding box center [349, 251] width 136 height 18
click at [530, 305] on span "Save" at bounding box center [527, 305] width 10 height 4
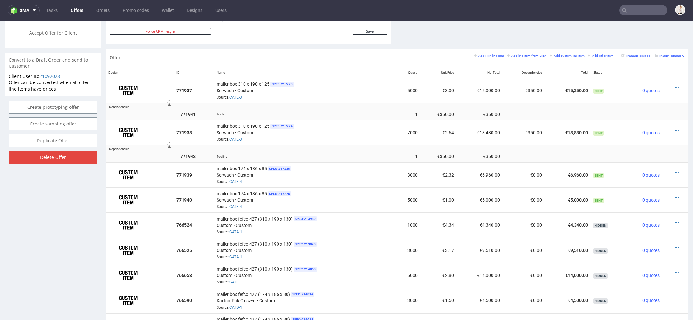
scroll to position [354, 0]
click at [675, 171] on icon at bounding box center [677, 173] width 4 height 4
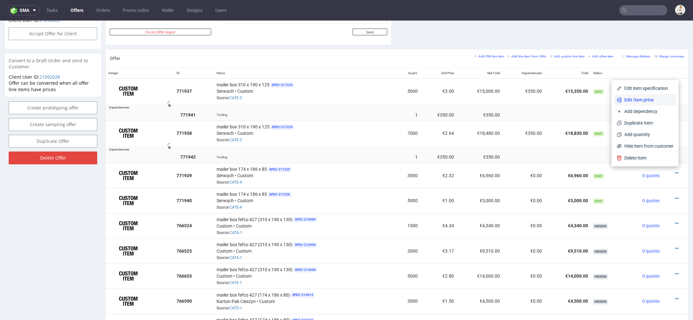
click at [643, 100] on span "Edit item price" at bounding box center [647, 100] width 52 height 6
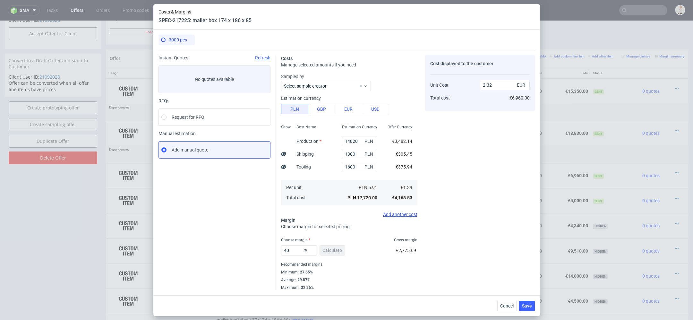
click at [285, 168] on icon at bounding box center [283, 166] width 5 height 5
type input "2.19"
click at [497, 269] on div "Cost displayed to the customer Tooling Unit Cost Total cost 390 EUR 2.19 EUR €6…" at bounding box center [480, 172] width 110 height 235
click at [523, 303] on span "Save" at bounding box center [527, 305] width 10 height 4
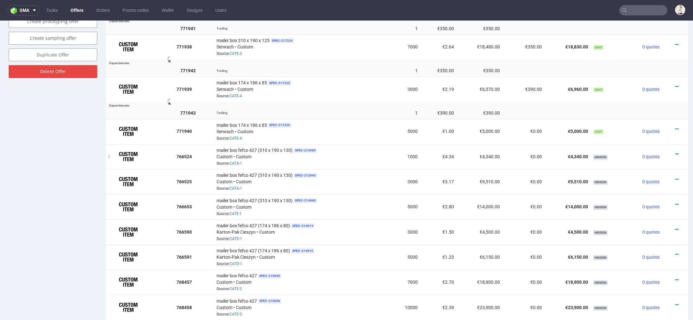
scroll to position [424, 0]
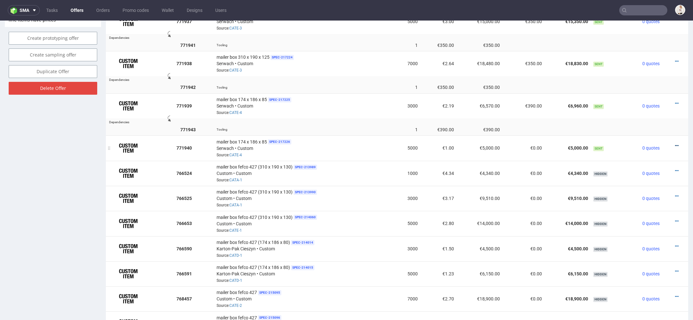
click at [675, 143] on icon at bounding box center [677, 145] width 4 height 4
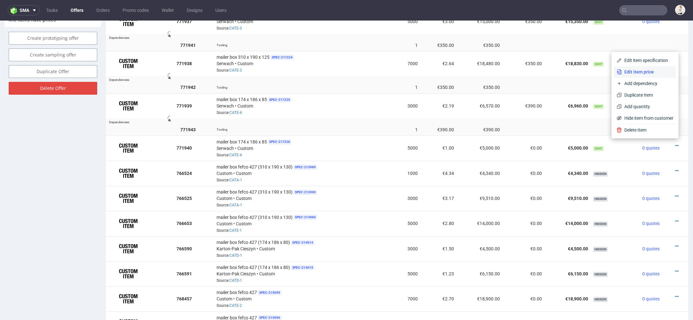
click at [638, 73] on span "Edit item price" at bounding box center [647, 72] width 52 height 6
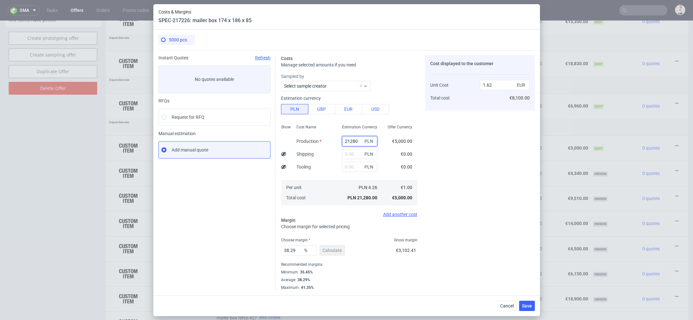
click at [350, 141] on input "21280" at bounding box center [359, 141] width 35 height 10
paste input "240"
type input "22400"
type input "1.71"
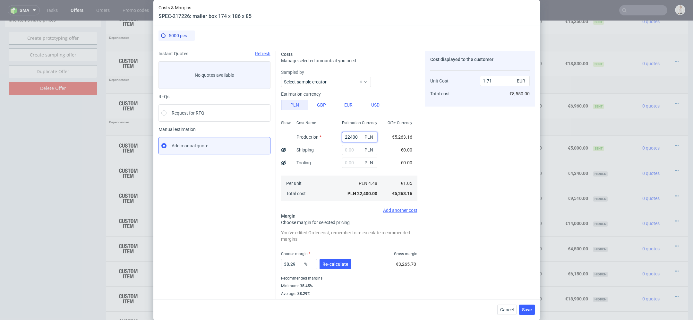
type input "22400"
click at [427, 168] on div "Cost displayed to the customer Unit Cost Total cost 1.71 EUR €8,550.00" at bounding box center [480, 177] width 110 height 253
click at [507, 307] on span "Cancel" at bounding box center [506, 309] width 13 height 4
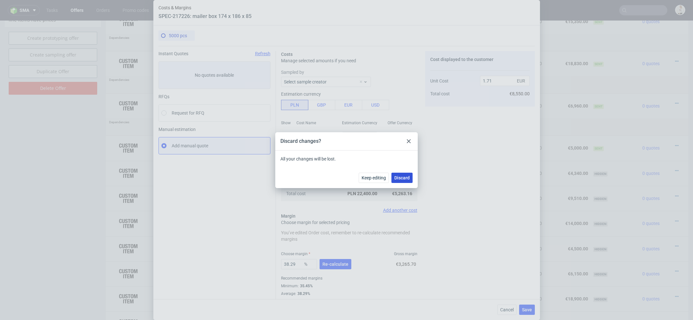
click at [398, 179] on span "Discard" at bounding box center [401, 177] width 15 height 4
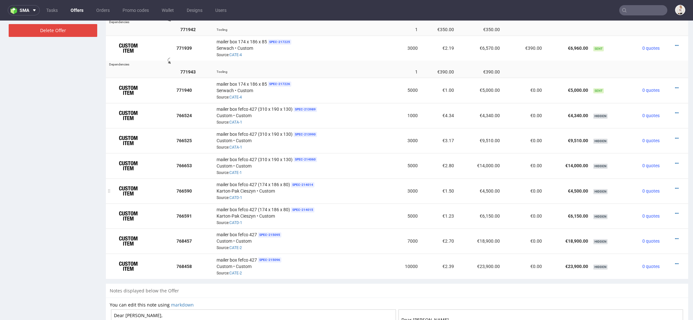
scroll to position [484, 0]
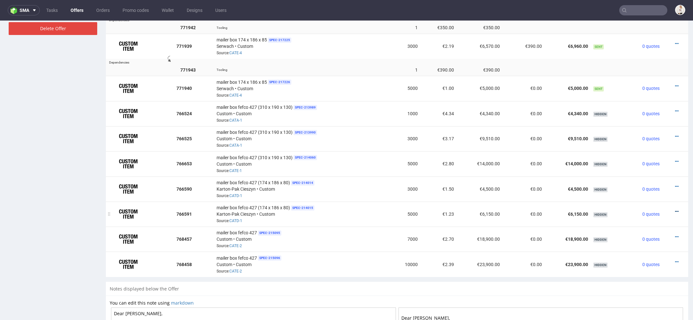
click at [675, 209] on icon at bounding box center [677, 211] width 4 height 4
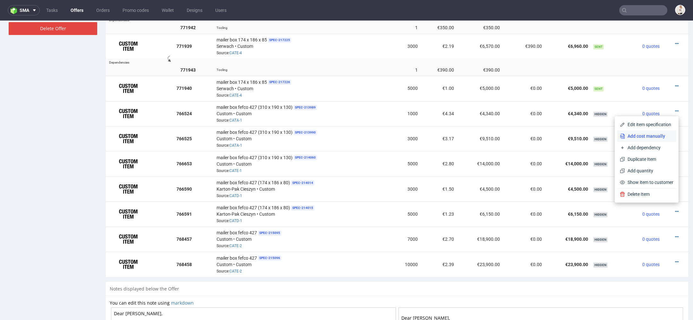
click at [649, 136] on span "Add cost manually" at bounding box center [649, 136] width 48 height 6
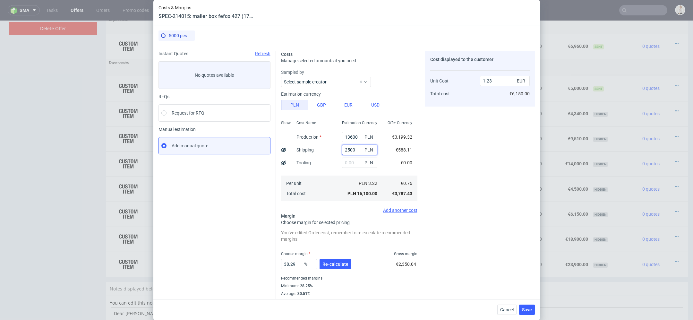
drag, startPoint x: 356, startPoint y: 152, endPoint x: 291, endPoint y: 152, distance: 65.4
click at [294, 152] on div "Show Cost Name Production Shipping Tooling Per unit Total cost Estimation Curre…" at bounding box center [349, 160] width 136 height 85
click at [508, 311] on span "Cancel" at bounding box center [506, 309] width 13 height 4
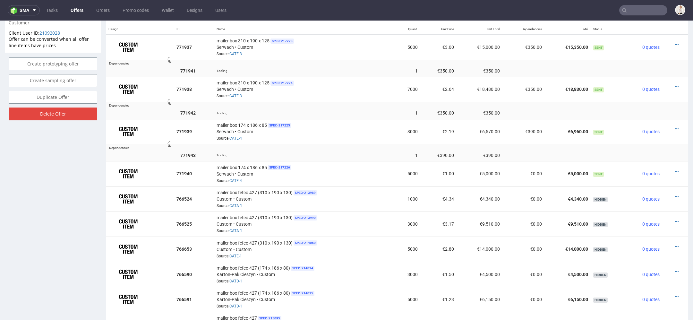
scroll to position [378, 0]
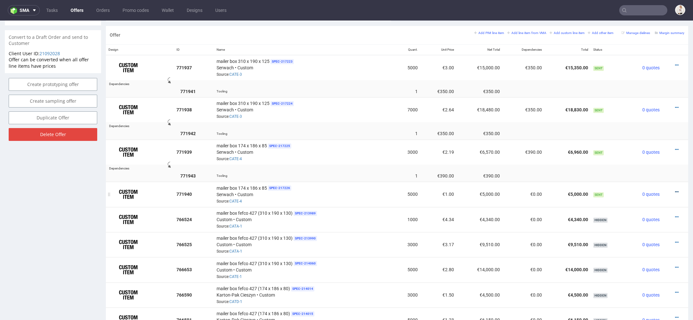
click at [675, 189] on icon at bounding box center [677, 191] width 4 height 4
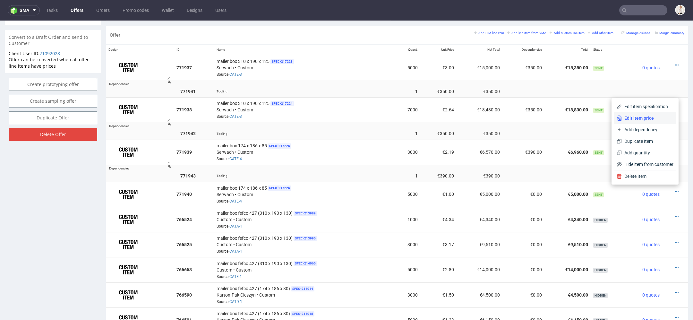
click at [644, 120] on span "Edit item price" at bounding box center [647, 118] width 52 height 6
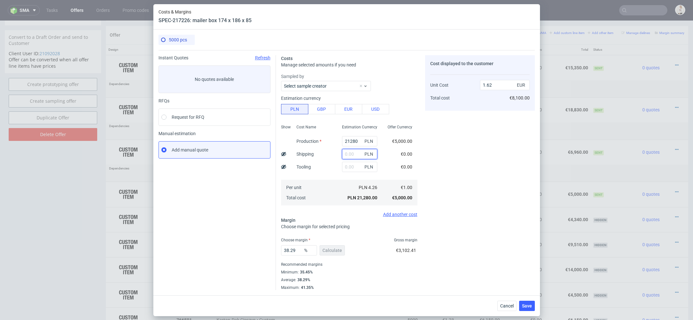
click at [352, 157] on input "text" at bounding box center [359, 154] width 35 height 10
paste input "2500"
type input "2500"
type input "1.81"
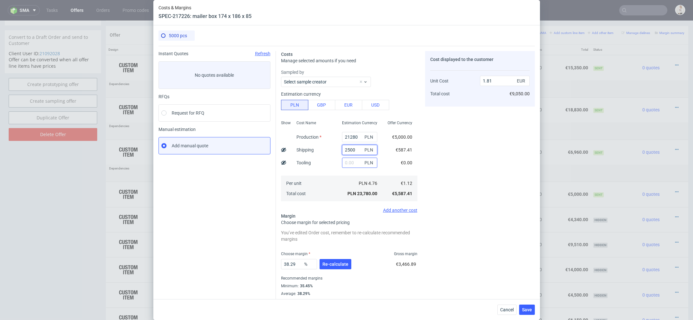
type input "2500"
click at [351, 167] on input "text" at bounding box center [359, 162] width 35 height 10
type input "1600"
type input "1.94"
type input "1600"
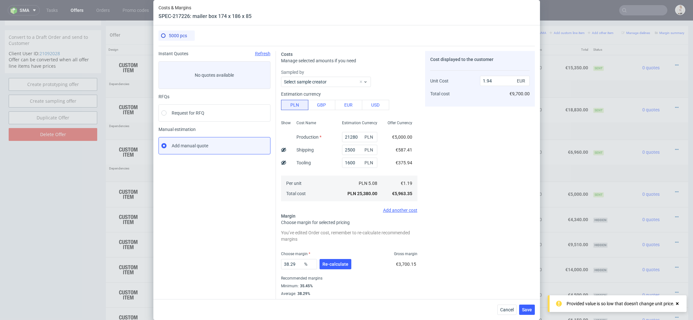
click at [482, 159] on div "Cost displayed to the customer Unit Cost Total cost 1.94 EUR €9,700.00" at bounding box center [480, 177] width 110 height 253
click at [352, 136] on input "21280" at bounding box center [359, 137] width 35 height 10
paste input "240"
type input "22400"
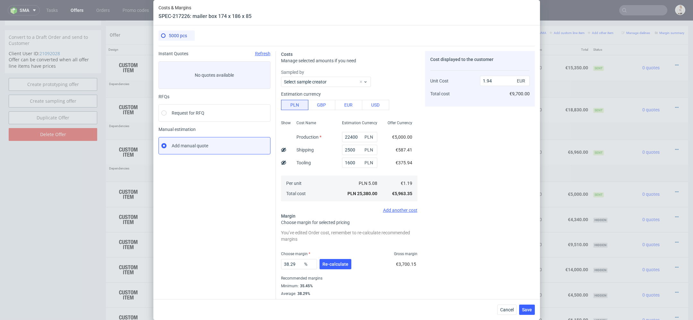
click at [439, 169] on div "Cost displayed to the customer Unit Cost Total cost 1.94 EUR €9,700.00" at bounding box center [480, 177] width 110 height 253
type input "2.03"
click at [342, 264] on span "Re-calculate" at bounding box center [335, 264] width 26 height 4
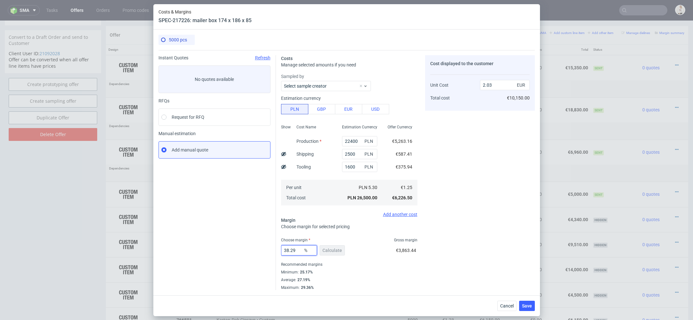
drag, startPoint x: 299, startPoint y: 251, endPoint x: 246, endPoint y: 251, distance: 53.2
click at [246, 251] on div "Instant Quotes Refresh No quotes available RFQs Request for RFQ Manual estimati…" at bounding box center [346, 170] width 376 height 240
click at [444, 262] on div "Cost displayed to the customer Unit Cost Total cost 2.03 EUR €10,150.00" at bounding box center [480, 172] width 110 height 235
click at [530, 306] on span "Save" at bounding box center [527, 305] width 10 height 4
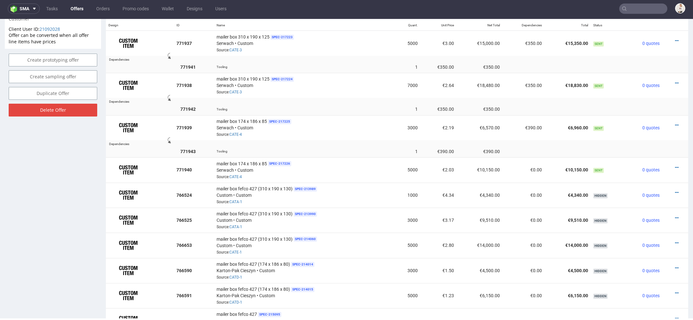
scroll to position [397, 0]
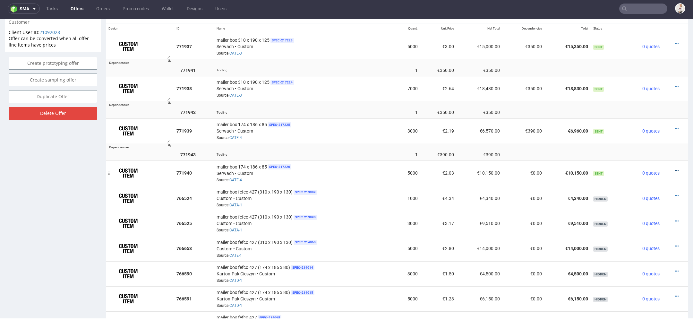
click at [675, 168] on icon at bounding box center [677, 170] width 4 height 4
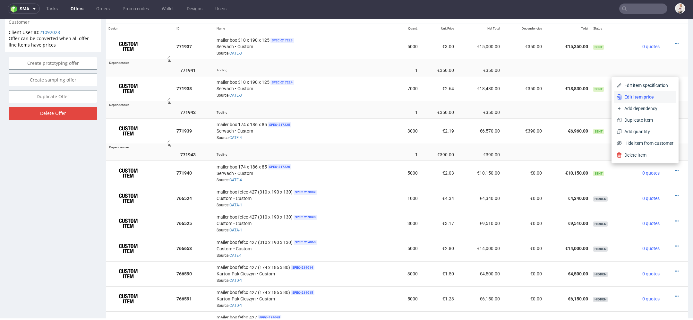
click at [639, 101] on li "Edit item price" at bounding box center [645, 97] width 62 height 12
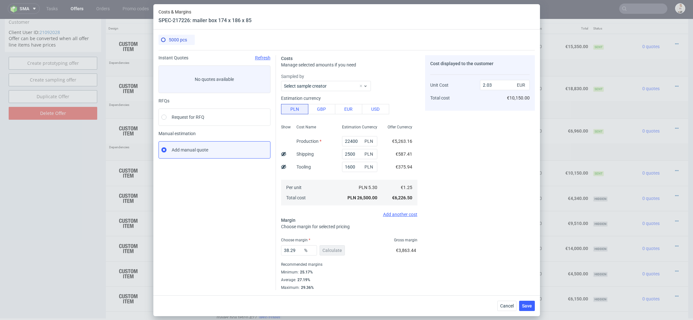
click at [282, 167] on use at bounding box center [283, 166] width 5 height 4
type input "1.95"
click at [524, 307] on span "Save" at bounding box center [527, 305] width 10 height 4
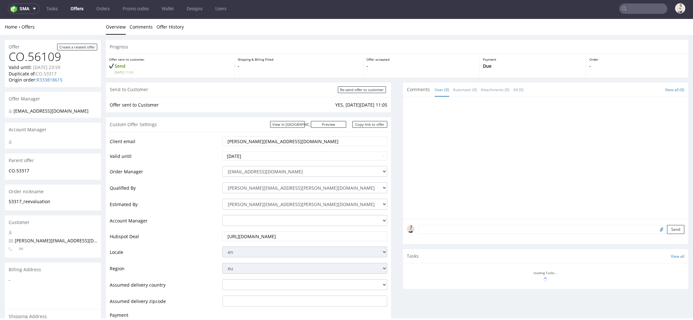
scroll to position [0, 0]
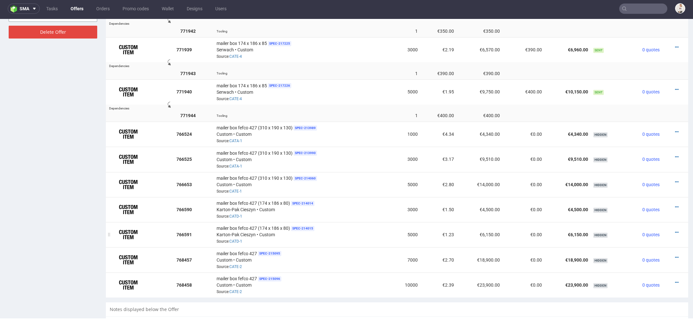
scroll to position [478, 0]
click at [666, 229] on div at bounding box center [672, 232] width 17 height 6
click at [675, 230] on icon at bounding box center [677, 232] width 4 height 4
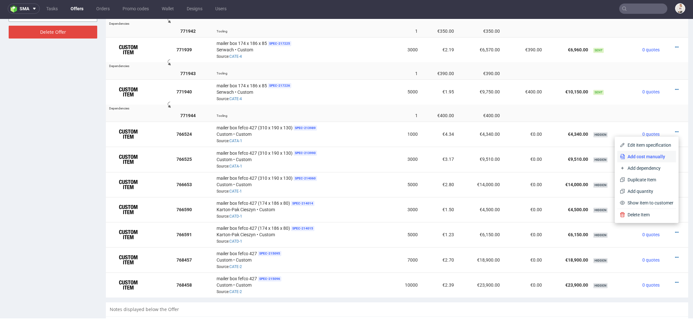
click at [647, 156] on span "Add cost manually" at bounding box center [649, 156] width 48 height 6
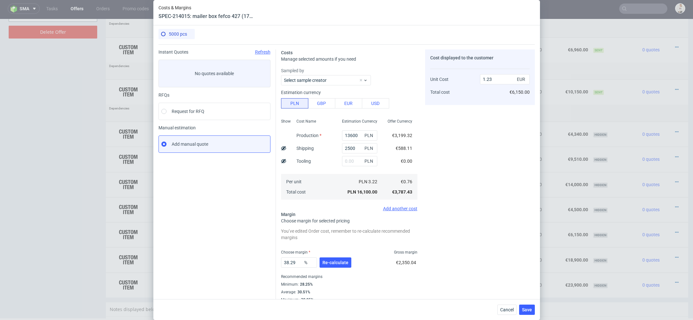
scroll to position [0, 0]
click at [509, 308] on span "Cancel" at bounding box center [506, 309] width 13 height 4
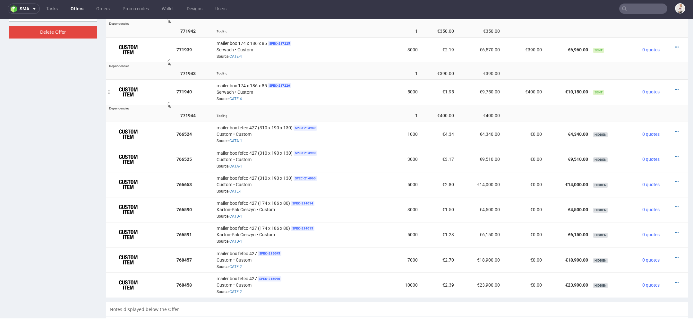
click at [670, 86] on div at bounding box center [672, 89] width 17 height 6
click at [675, 87] on icon at bounding box center [677, 89] width 4 height 4
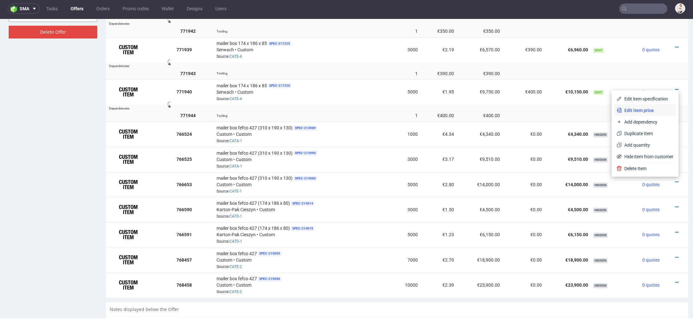
click at [648, 111] on span "Edit item price" at bounding box center [647, 110] width 52 height 6
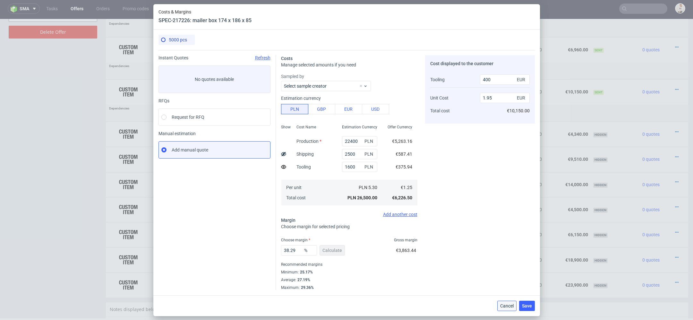
click at [503, 304] on span "Cancel" at bounding box center [506, 305] width 13 height 4
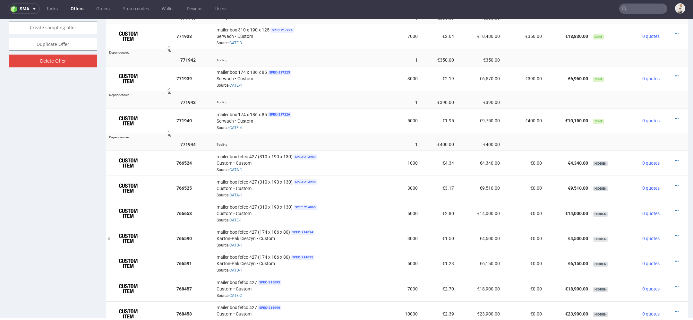
scroll to position [447, 0]
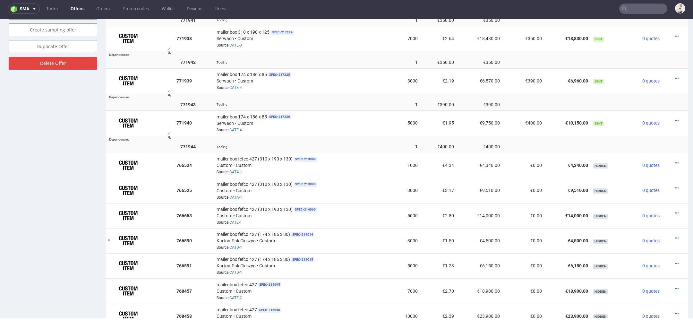
click at [671, 235] on div at bounding box center [672, 238] width 17 height 6
click at [675, 236] on icon at bounding box center [677, 238] width 4 height 4
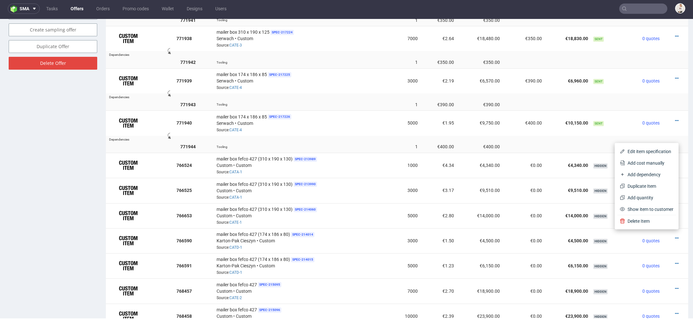
click at [451, 137] on td at bounding box center [431, 138] width 514 height 5
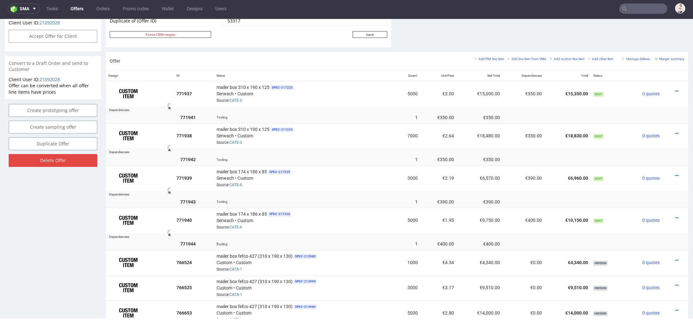
scroll to position [0, 0]
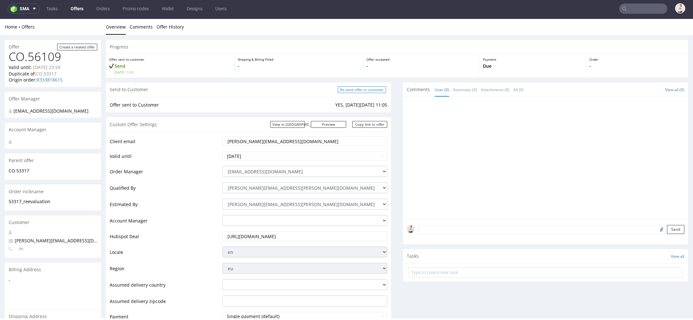
click at [373, 90] on input "Re-send offer to customer" at bounding box center [362, 89] width 48 height 7
type input "In progress..."
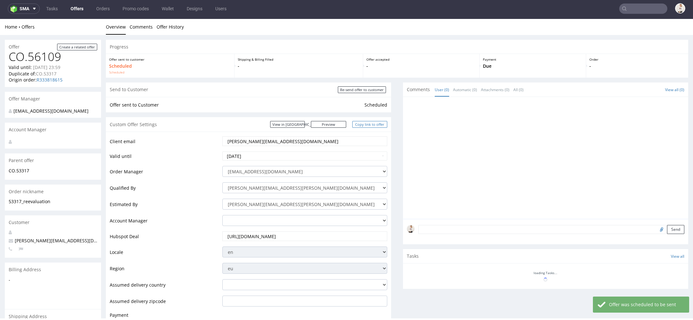
click at [370, 126] on link "Copy link to offer" at bounding box center [369, 124] width 35 height 7
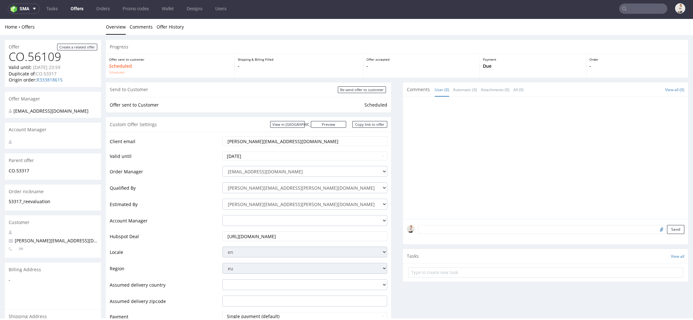
click at [80, 11] on link "Offers" at bounding box center [77, 9] width 21 height 10
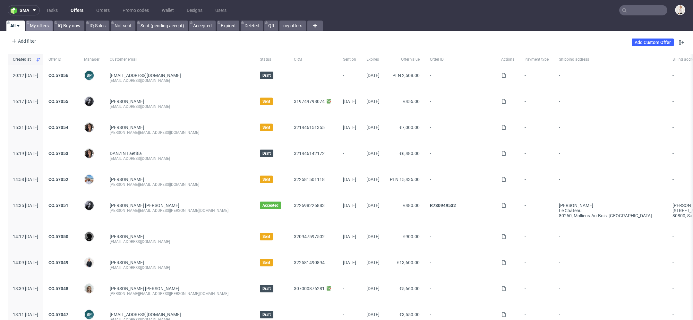
click at [39, 25] on link "My offers" at bounding box center [39, 26] width 27 height 10
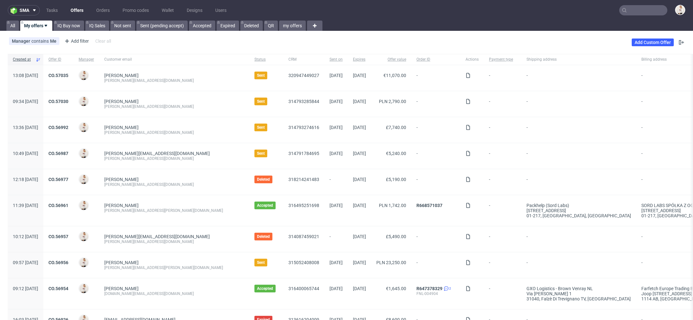
click at [39, 25] on link "My offers" at bounding box center [36, 26] width 32 height 10
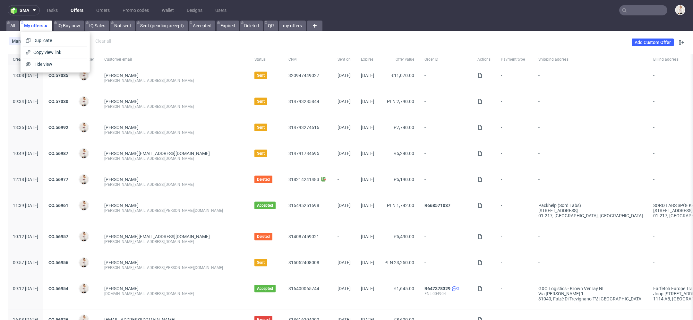
click at [172, 50] on div "Manager contains Me Add filter Hide filters Clear all Add Custom Offer" at bounding box center [346, 42] width 693 height 18
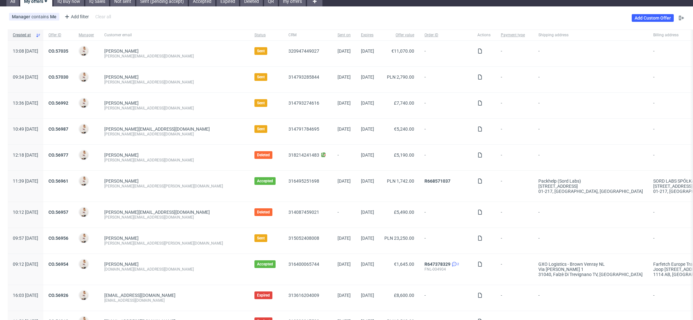
scroll to position [26, 0]
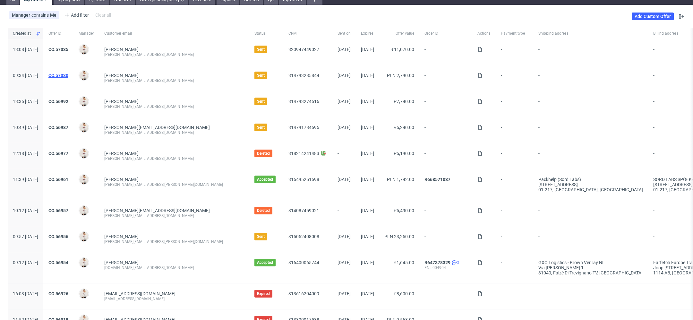
click at [68, 73] on link "CO.57030" at bounding box center [58, 75] width 20 height 5
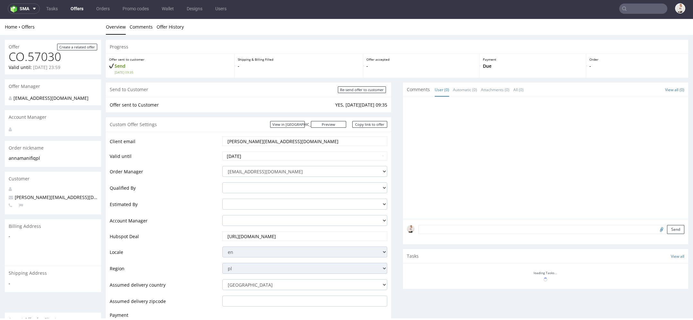
scroll to position [2, 0]
drag, startPoint x: 266, startPoint y: 143, endPoint x: 172, endPoint y: 143, distance: 93.9
click at [172, 143] on tr "Client email anna@manifiq.pl" at bounding box center [248, 143] width 277 height 15
click at [73, 6] on link "Offers" at bounding box center [77, 9] width 21 height 10
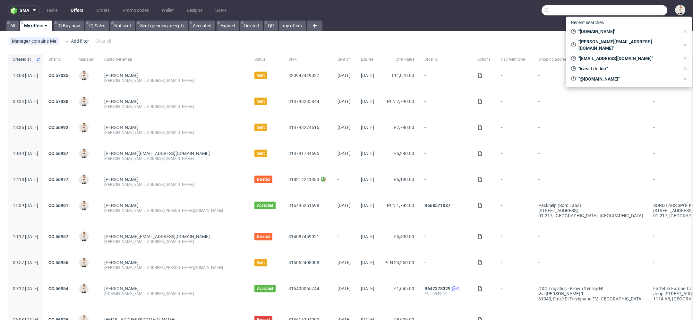
click at [644, 6] on input "text" at bounding box center [604, 10] width 126 height 10
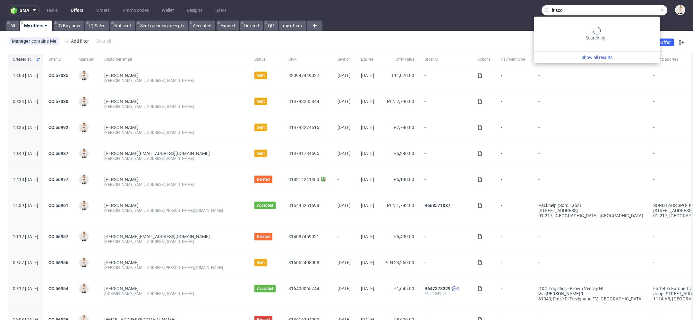
type input "frisco"
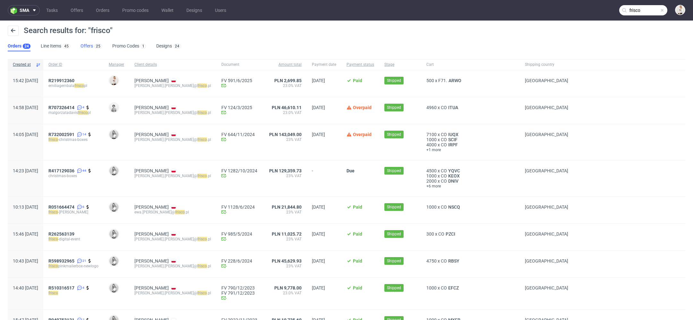
click at [93, 44] on div "25" at bounding box center [97, 46] width 9 height 6
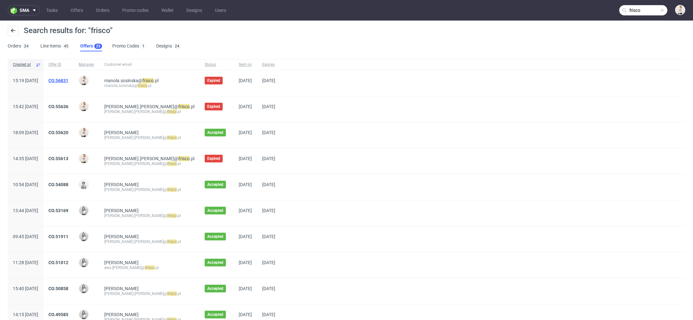
click at [68, 79] on link "CO.56831" at bounding box center [58, 80] width 20 height 5
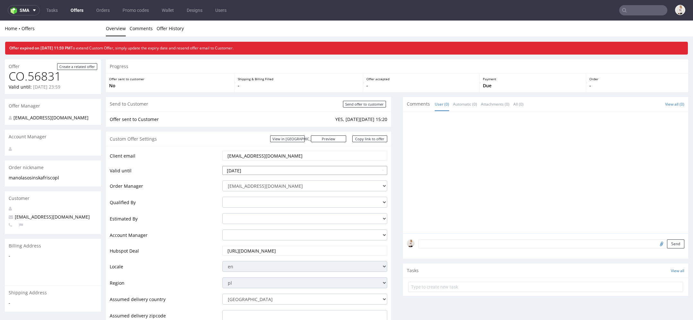
click at [290, 168] on input "2025-09-20" at bounding box center [304, 170] width 165 height 9
click at [287, 164] on td "11" at bounding box center [286, 161] width 10 height 10
type input "[DATE]"
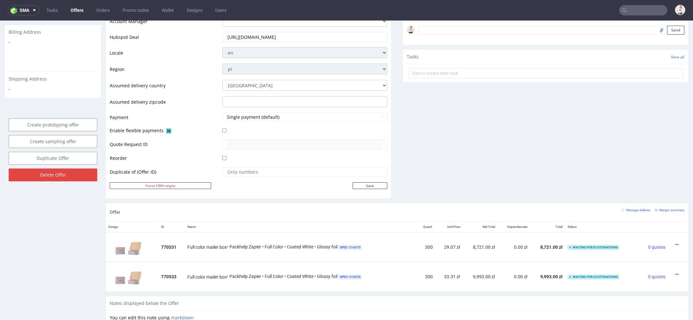
scroll to position [233, 0]
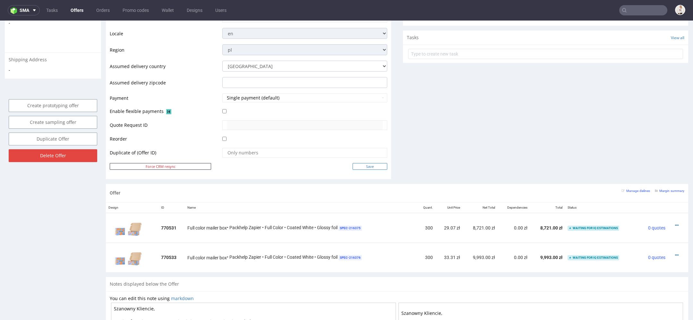
click at [365, 166] on input "Save" at bounding box center [369, 166] width 35 height 7
type input "In progress..."
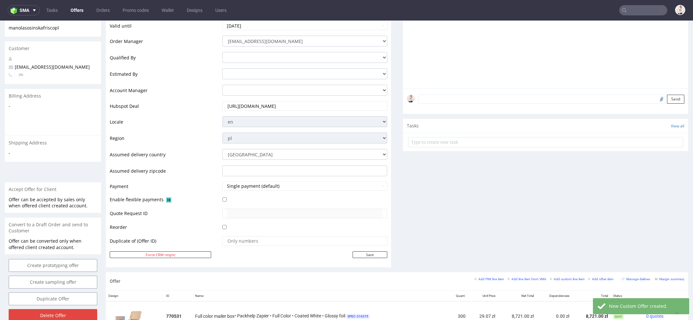
scroll to position [344, 0]
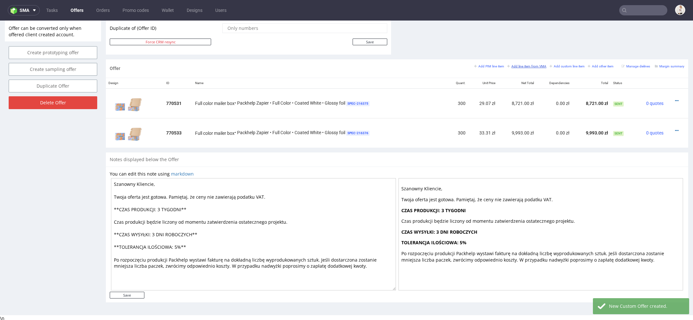
click at [508, 66] on small "Add line item from VMA" at bounding box center [526, 66] width 39 height 4
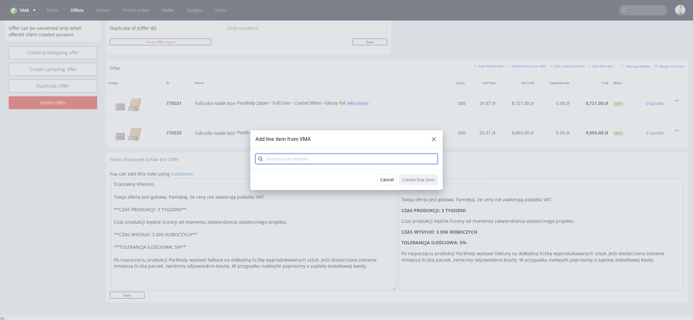
click at [318, 160] on input "text" at bounding box center [346, 159] width 182 height 10
paste input "CBRG"
type input "CBRG"
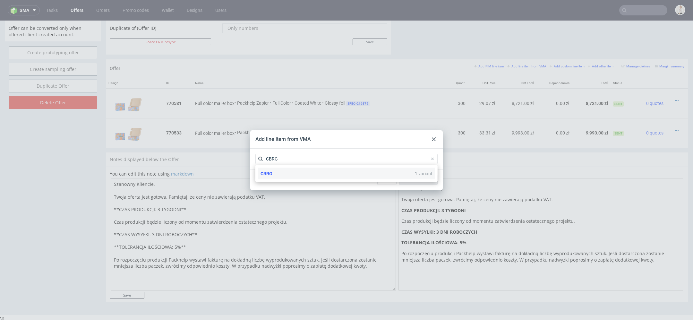
click at [319, 176] on div "CBRG 1 variant" at bounding box center [346, 174] width 177 height 12
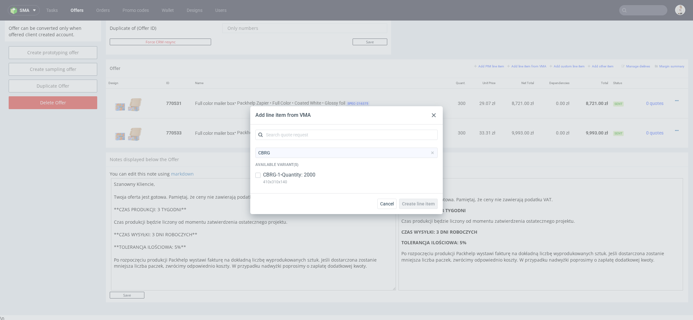
click at [319, 176] on div "CBRG-1 • Quantity: 2000 410x310x140" at bounding box center [346, 179] width 182 height 17
checkbox input "true"
click at [429, 206] on span "Create line item" at bounding box center [418, 203] width 33 height 4
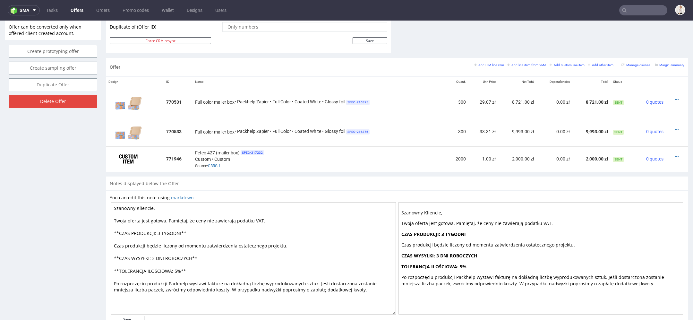
scroll to position [363, 0]
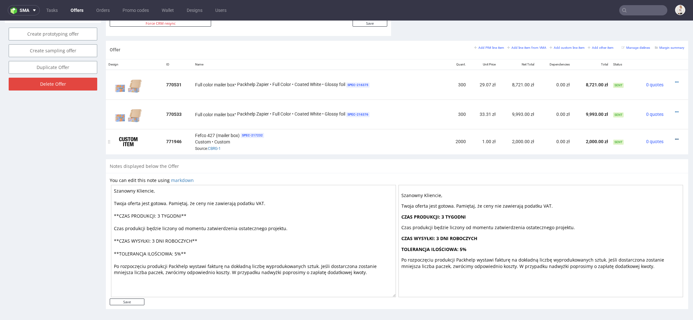
click at [675, 137] on icon at bounding box center [677, 139] width 4 height 4
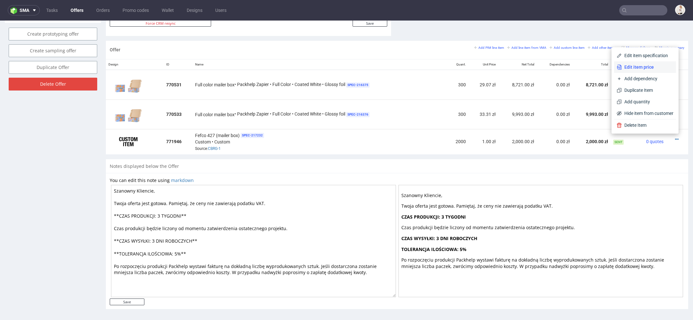
click at [645, 64] on span "Edit item price" at bounding box center [647, 67] width 52 height 6
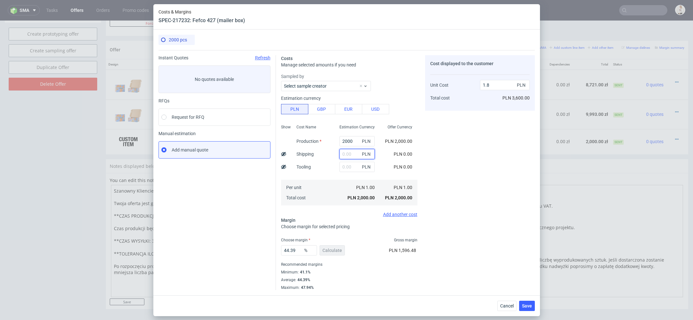
click at [342, 152] on input "text" at bounding box center [356, 154] width 35 height 10
type input "600"
type input "2.34"
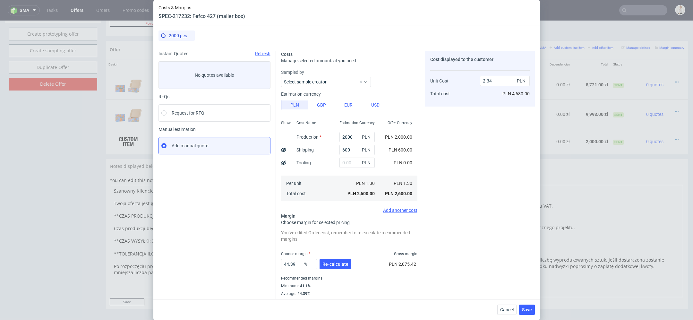
click at [471, 152] on div "Cost displayed to the customer Unit Cost Total cost 2.34 PLN PLN 4,680.00" at bounding box center [480, 177] width 110 height 253
click at [344, 149] on input "600" at bounding box center [356, 150] width 35 height 10
type input "700"
type input "2.43"
type input "800"
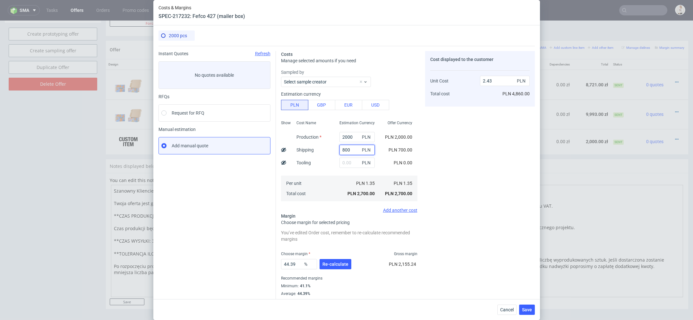
type input "2.52"
type input "800"
click at [455, 158] on div "Cost displayed to the customer Unit Cost Total cost 2.52 PLN PLN 5,040.00" at bounding box center [480, 177] width 110 height 253
click at [357, 138] on input "2000" at bounding box center [356, 137] width 35 height 10
click at [351, 138] on input "2000" at bounding box center [356, 137] width 35 height 10
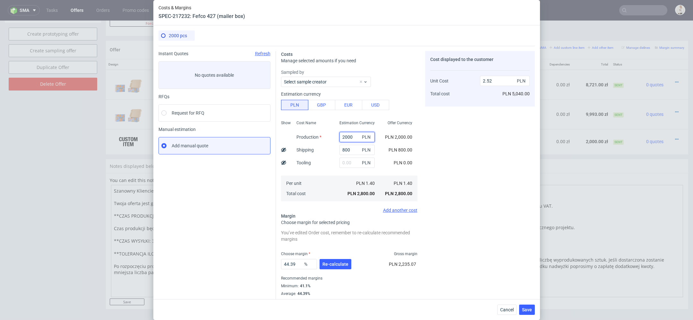
click at [351, 138] on input "2000" at bounding box center [356, 137] width 35 height 10
paste input "1954"
type input "19540"
click at [416, 138] on div "PLN 2,000.00" at bounding box center [399, 136] width 38 height 13
type input "18.29"
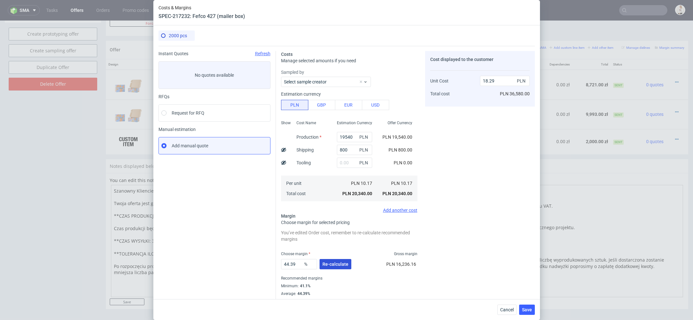
click at [343, 265] on span "Re-calculate" at bounding box center [335, 264] width 26 height 4
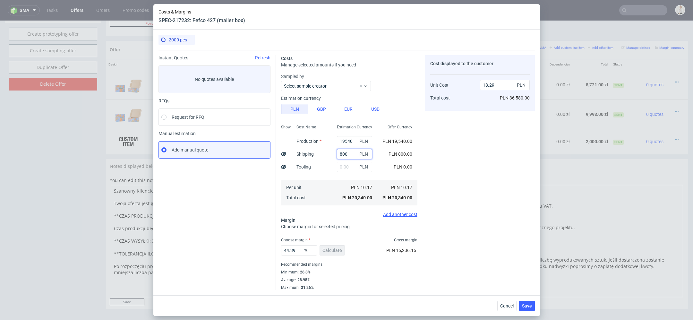
click at [342, 156] on input "800" at bounding box center [354, 154] width 35 height 10
click at [341, 152] on input "800" at bounding box center [354, 154] width 35 height 10
drag, startPoint x: 343, startPoint y: 154, endPoint x: 331, endPoint y: 154, distance: 11.9
click at [334, 154] on div "800 PLN" at bounding box center [355, 153] width 46 height 13
type input "600"
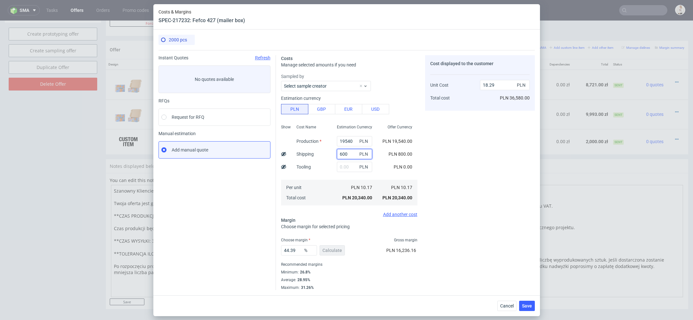
type input "18.11"
type input "600"
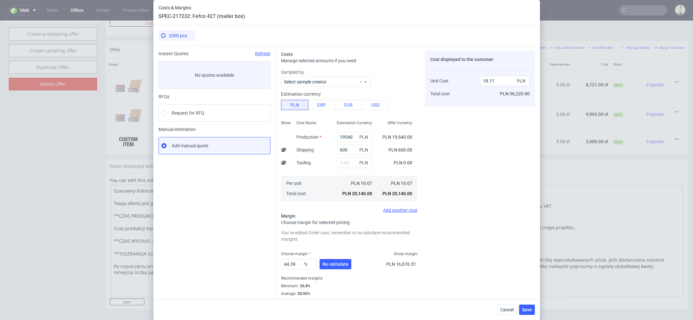
click at [483, 151] on div "Cost displayed to the customer Unit Cost Total cost 18.11 PLN PLN 36,220.00" at bounding box center [480, 177] width 110 height 253
click at [467, 190] on div "Cost displayed to the customer Unit Cost Total cost 18.11 PLN PLN 36,220.00" at bounding box center [480, 177] width 110 height 253
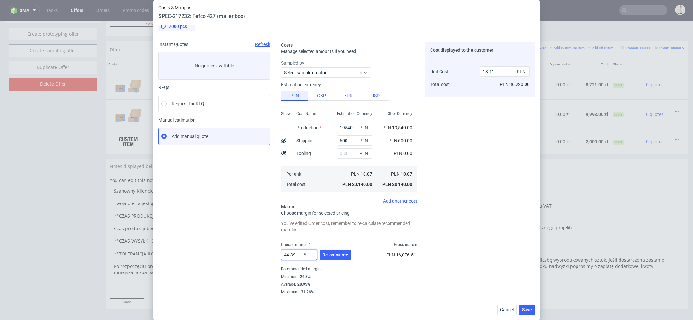
drag, startPoint x: 297, startPoint y: 255, endPoint x: 243, endPoint y: 251, distance: 53.4
click at [246, 251] on div "Instant Quotes Refresh No quotes available RFQs Request for RFQ Manual estimati…" at bounding box center [346, 166] width 376 height 258
type input "3"
type input "10.38"
type input "36"
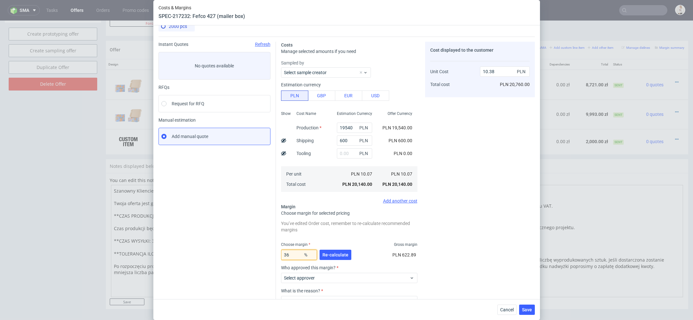
type input "15.73"
click at [346, 249] on button "Re-calculate" at bounding box center [335, 254] width 32 height 10
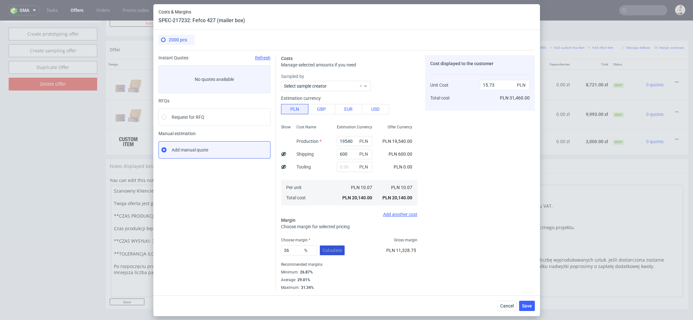
scroll to position [0, 0]
click at [438, 268] on div "Cost displayed to the customer Unit Cost Total cost 15.73 PLN PLN 31,460.00" at bounding box center [480, 172] width 110 height 235
click at [290, 249] on input "36" at bounding box center [299, 250] width 36 height 10
type input "33"
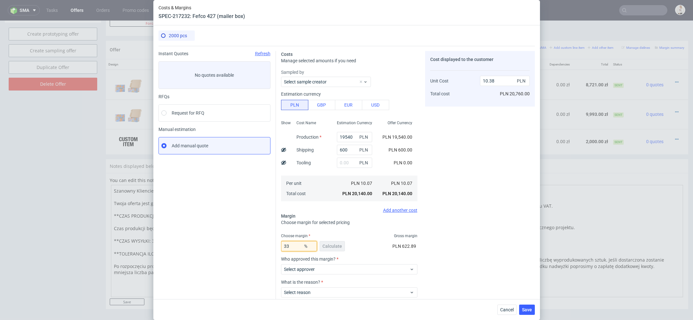
type input "15.03"
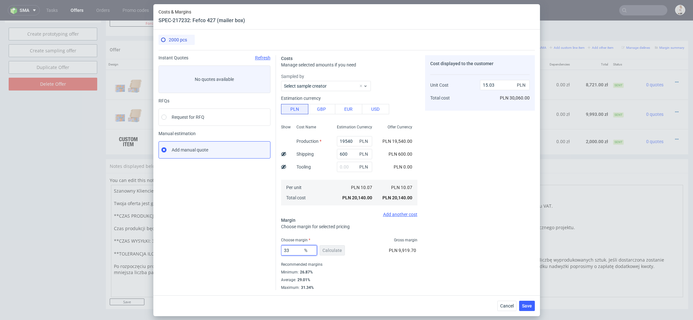
type input "33"
click at [428, 254] on div "Cost displayed to the customer Unit Cost Total cost 15.03 PLN PLN 30,060.00" at bounding box center [480, 172] width 110 height 235
click at [525, 300] on button "Save" at bounding box center [527, 305] width 16 height 10
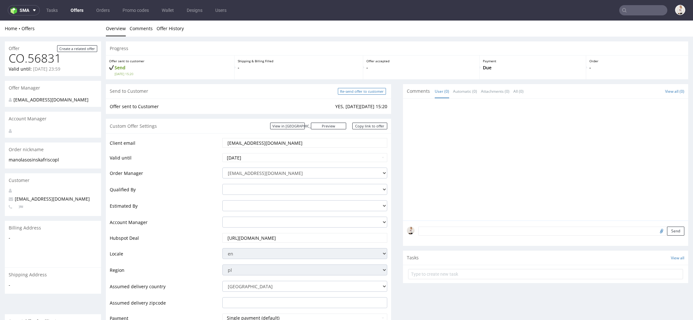
click at [363, 92] on input "Re-send offer to customer" at bounding box center [362, 91] width 48 height 7
type input "In progress..."
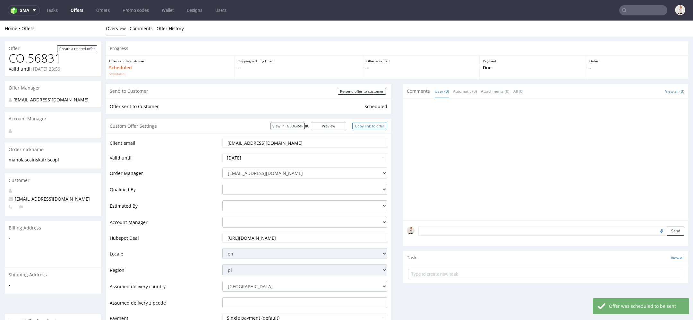
click at [365, 126] on link "Copy link to offer" at bounding box center [369, 125] width 35 height 7
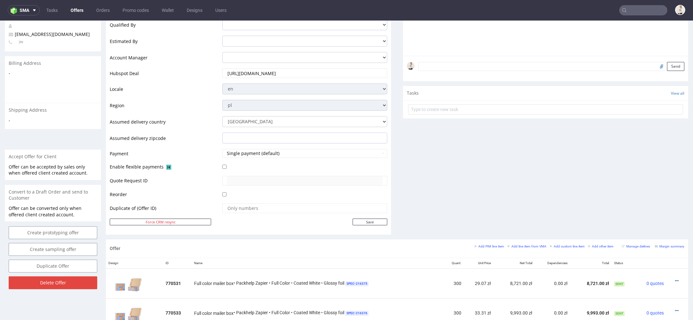
scroll to position [369, 0]
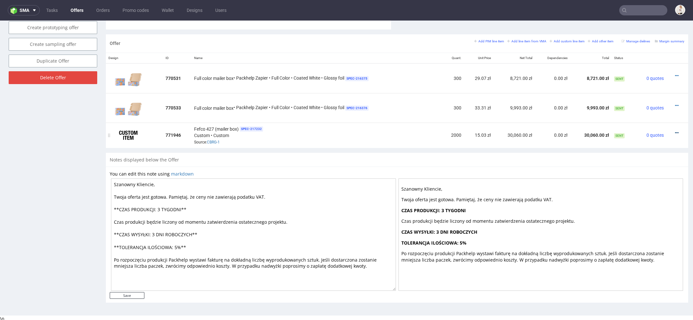
click at [675, 130] on icon at bounding box center [677, 132] width 4 height 4
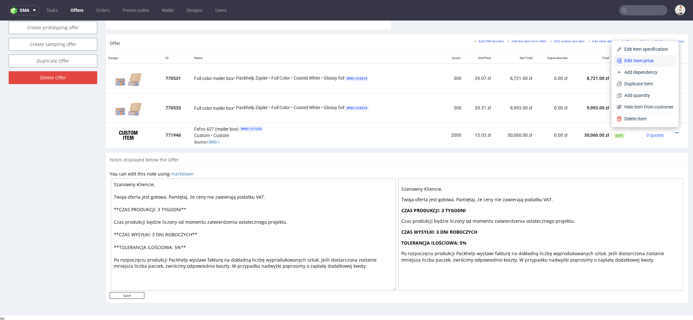
click at [648, 63] on span "Edit item price" at bounding box center [647, 60] width 52 height 6
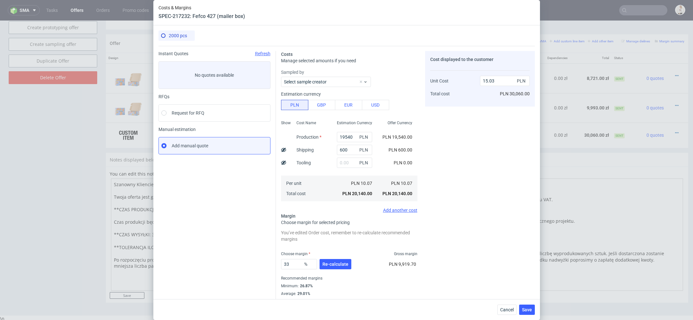
scroll to position [9, 0]
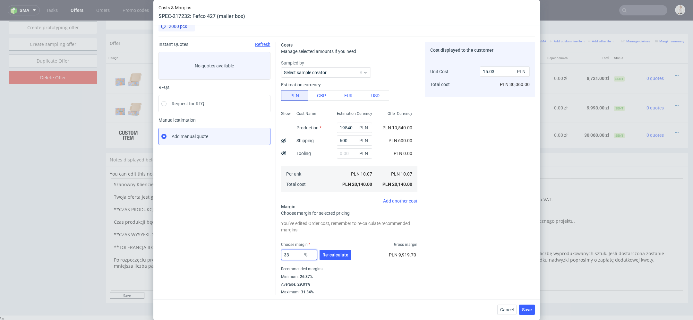
click at [297, 256] on input "33" at bounding box center [299, 254] width 36 height 10
type input "35"
type input "15.49"
type input "35"
click at [337, 257] on button "Re-calculate" at bounding box center [335, 254] width 32 height 10
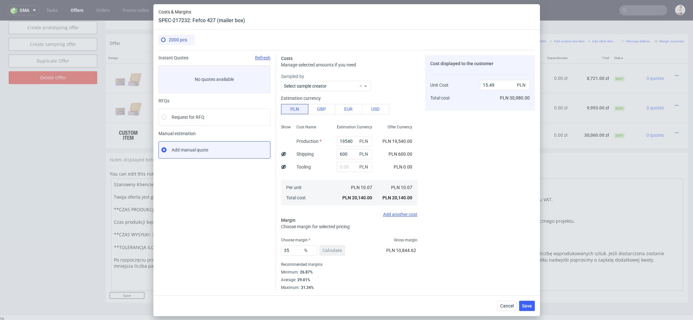
scroll to position [0, 0]
click at [525, 304] on span "Save" at bounding box center [527, 305] width 10 height 4
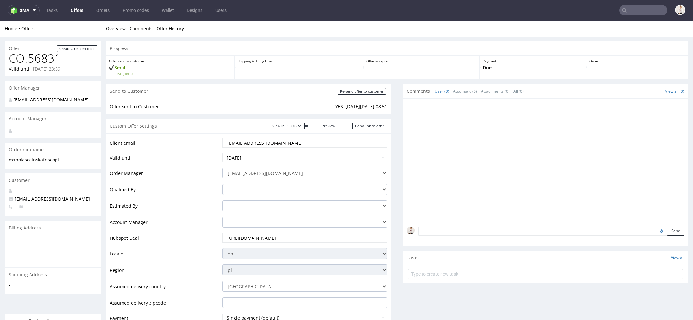
click at [368, 122] on div "Custom Offer Settings View in [GEOGRAPHIC_DATA] Preview [URL][DOMAIN_NAME] Copy…" at bounding box center [248, 126] width 285 height 14
click at [368, 131] on div "Custom Offer Settings View in [GEOGRAPHIC_DATA] Preview [URL][DOMAIN_NAME] Copy…" at bounding box center [248, 126] width 285 height 14
click at [363, 126] on link "Copy link to offer" at bounding box center [369, 125] width 35 height 7
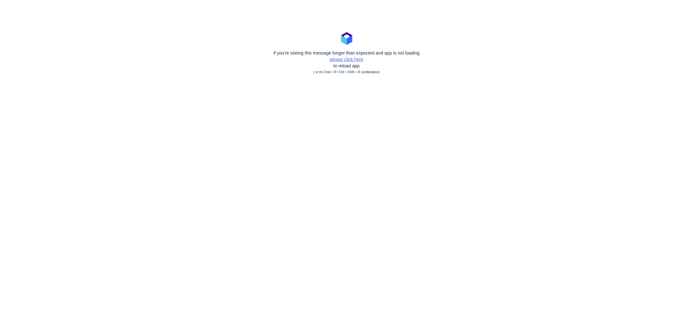
click at [350, 57] on link "please click here" at bounding box center [346, 59] width 33 height 5
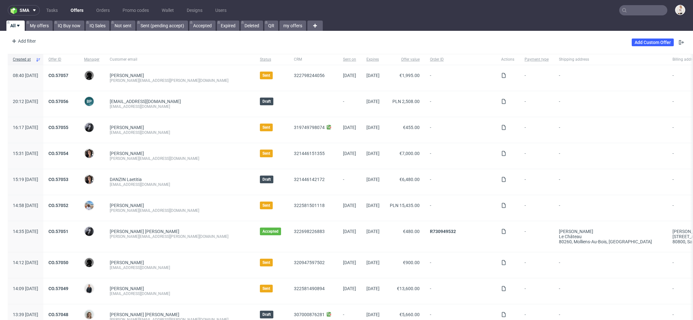
click at [634, 10] on input "text" at bounding box center [643, 10] width 48 height 10
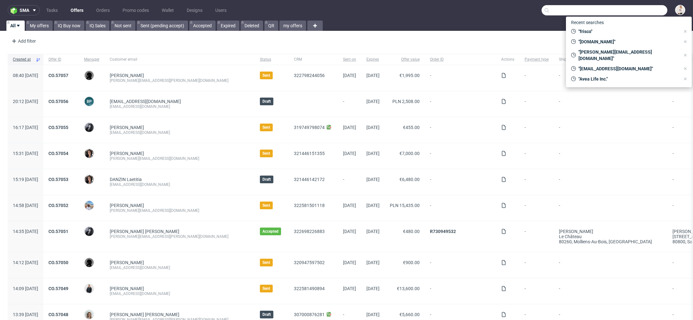
paste input "[EMAIL_ADDRESS][DOMAIN_NAME]"
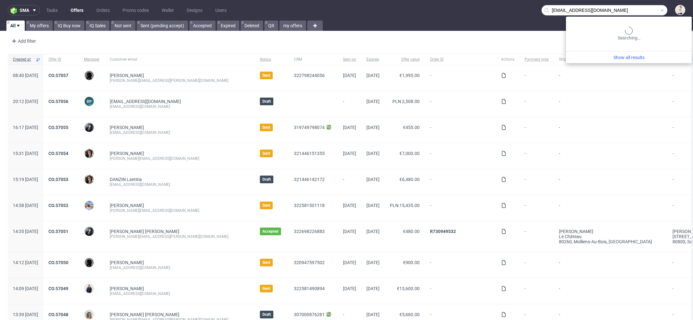
type input "[EMAIL_ADDRESS][DOMAIN_NAME]"
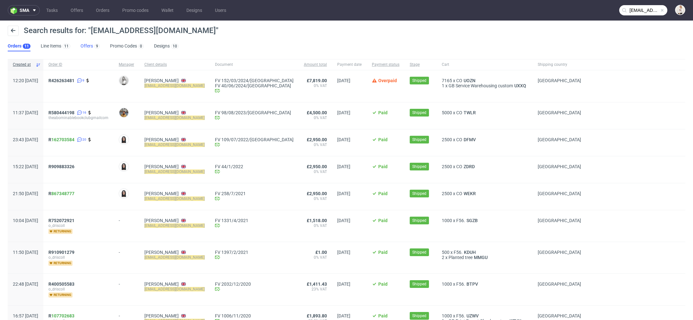
click at [87, 44] on link "Offers 9" at bounding box center [89, 46] width 19 height 10
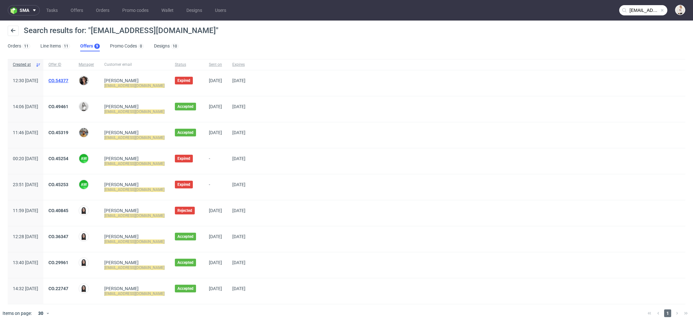
click at [68, 80] on link "CO.54377" at bounding box center [58, 80] width 20 height 5
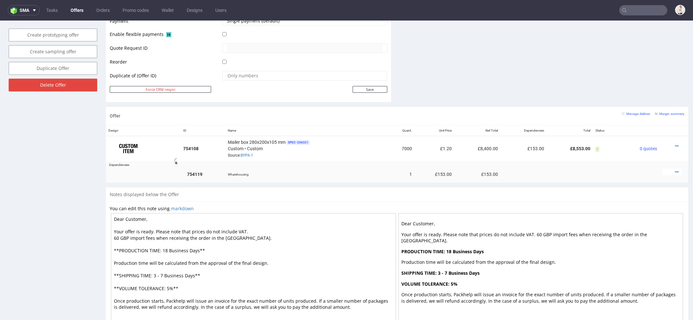
scroll to position [310, 0]
type input "[EMAIL_ADDRESS][DOMAIN_NAME]"
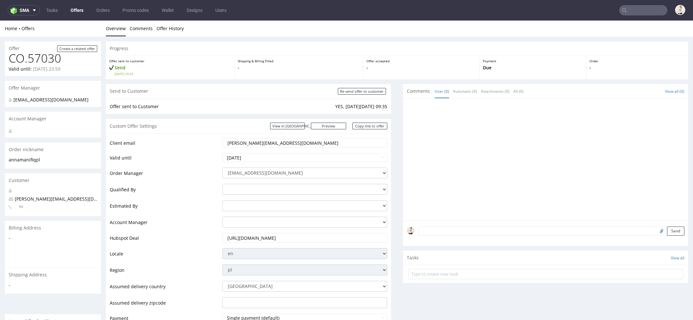
scroll to position [4, 0]
